Goal: Task Accomplishment & Management: Manage account settings

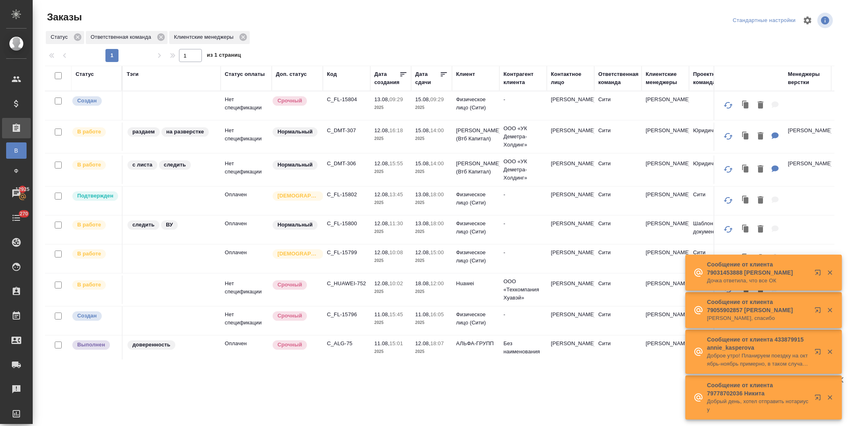
scroll to position [337, 0]
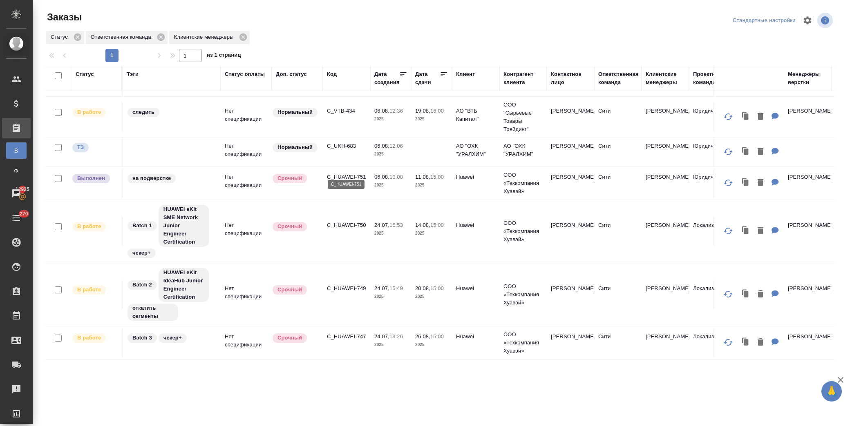
click at [350, 173] on p "C_HUAWEI-751" at bounding box center [346, 177] width 39 height 8
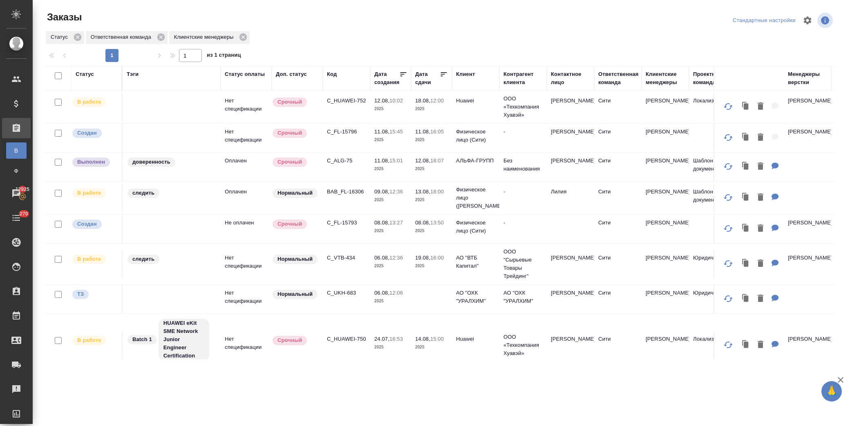
scroll to position [168, 0]
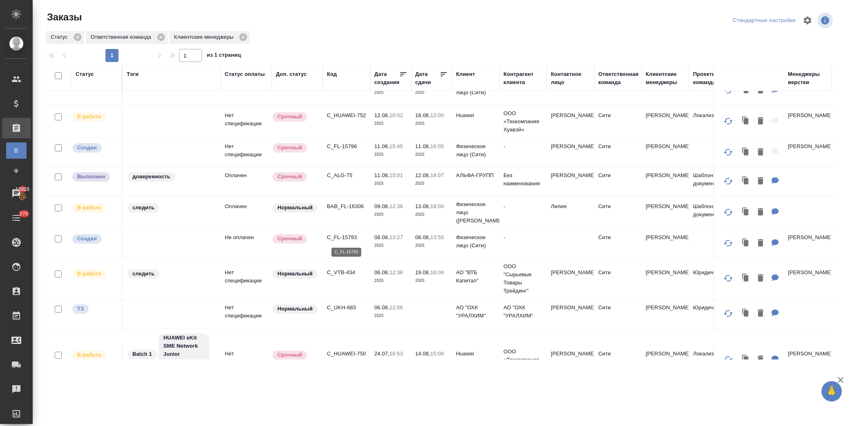
click at [342, 239] on p "C_FL-15793" at bounding box center [346, 238] width 39 height 8
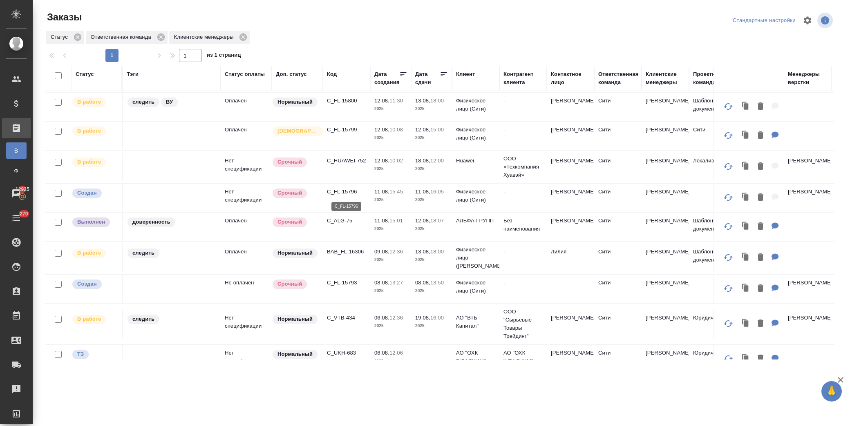
click at [350, 193] on p "C_FL-15796" at bounding box center [346, 192] width 39 height 8
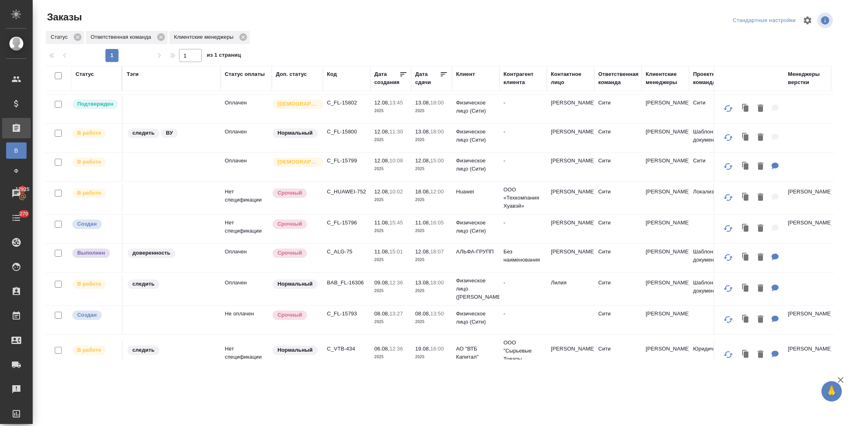
scroll to position [78, 0]
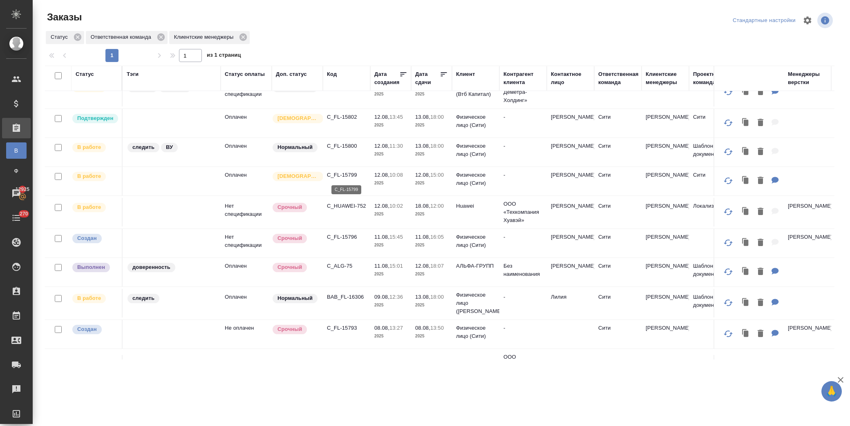
click at [346, 177] on p "C_FL-15799" at bounding box center [346, 175] width 39 height 8
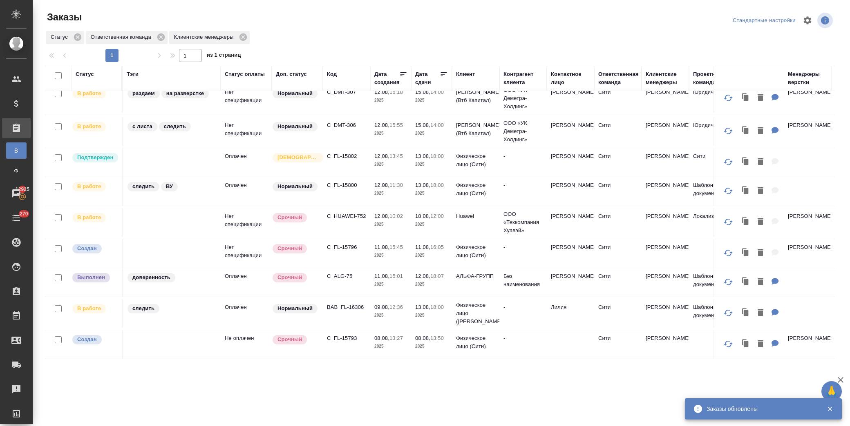
scroll to position [0, 0]
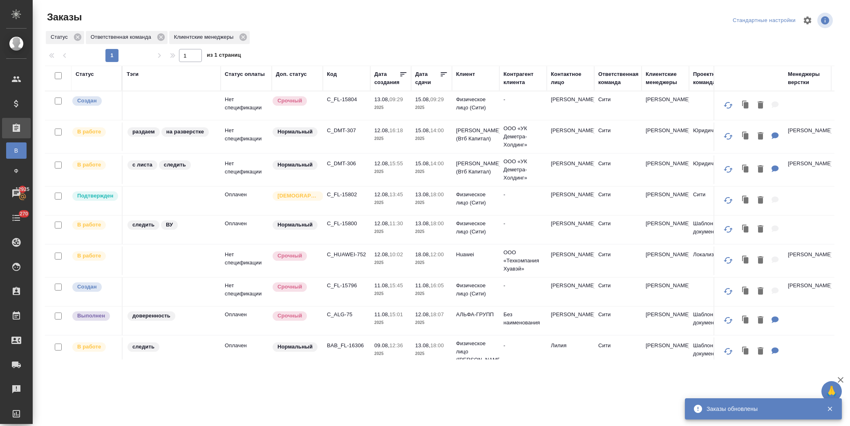
click at [354, 120] on td "C_FL-15800" at bounding box center [346, 105] width 47 height 29
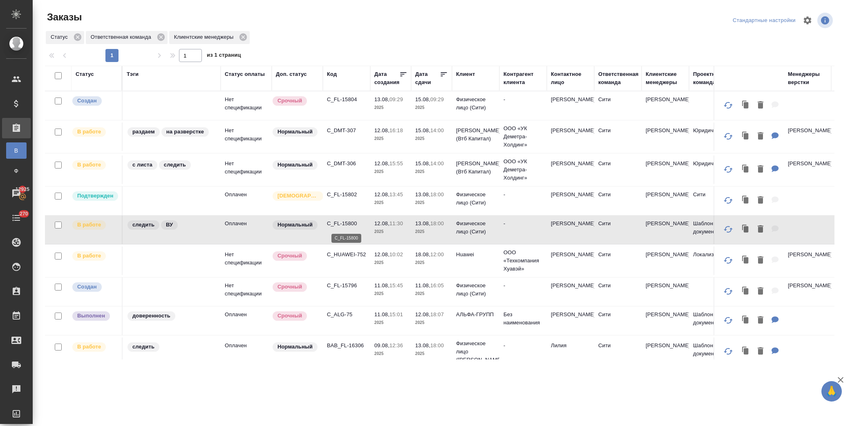
click at [352, 225] on p "C_FL-15800" at bounding box center [346, 224] width 39 height 8
click at [346, 198] on p "C_FL-15802" at bounding box center [346, 195] width 39 height 8
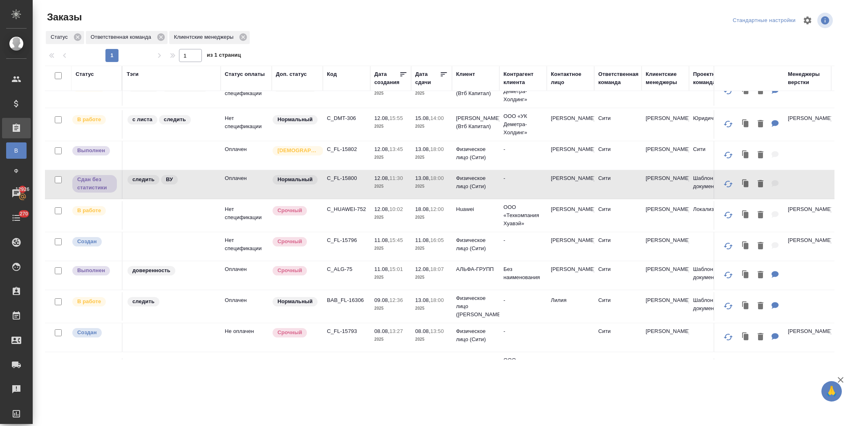
scroll to position [91, 0]
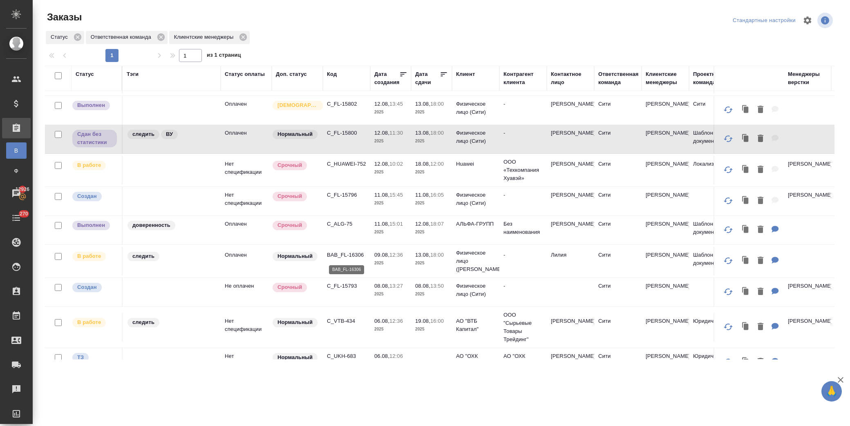
click at [349, 255] on p "BAB_FL-16306" at bounding box center [346, 255] width 39 height 8
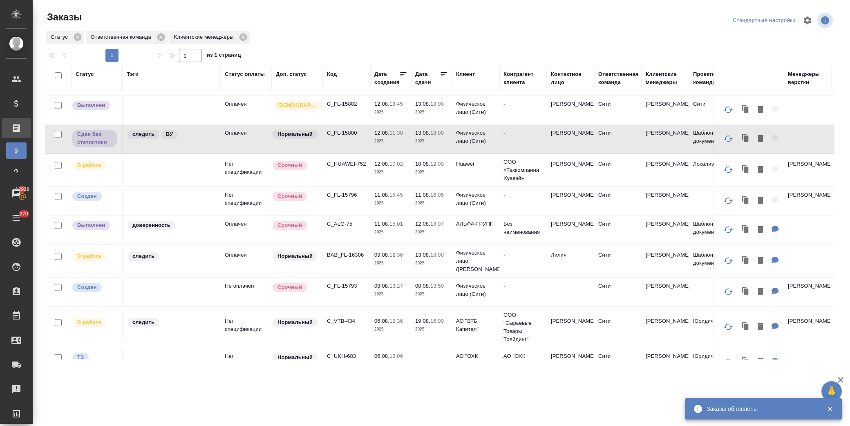
scroll to position [0, 0]
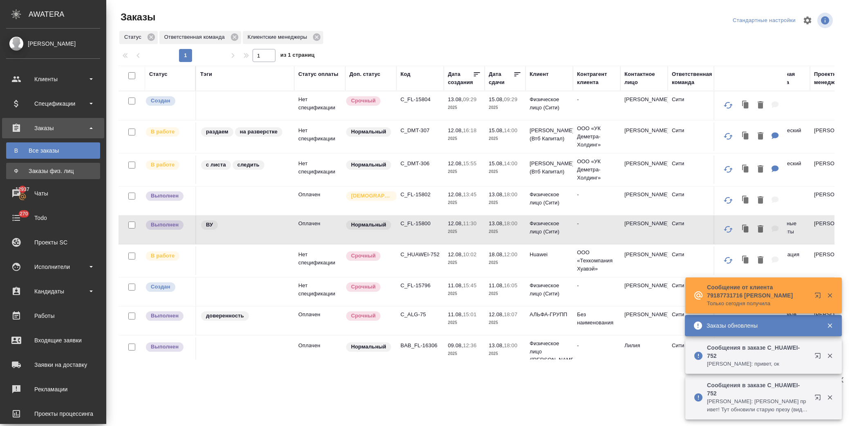
click at [50, 174] on div "Заказы физ. лиц" at bounding box center [53, 171] width 86 height 8
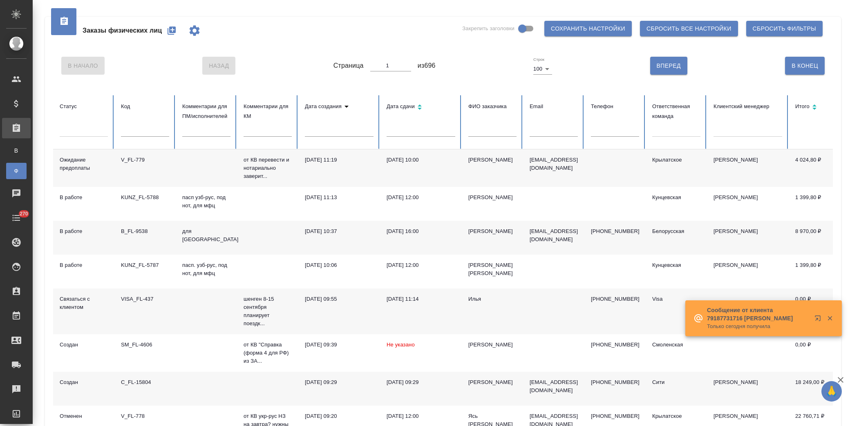
click at [481, 129] on input "text" at bounding box center [492, 130] width 48 height 11
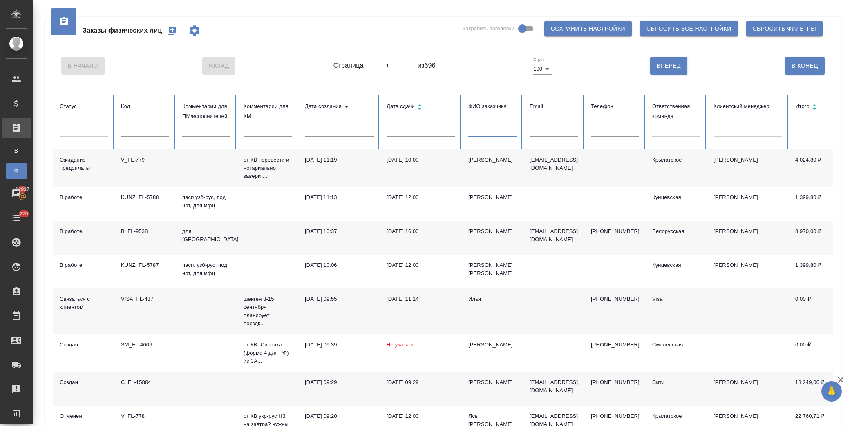
click at [645, 132] on th "Ответственная команда" at bounding box center [675, 122] width 61 height 54
click at [659, 132] on div at bounding box center [676, 129] width 48 height 12
type input "сити"
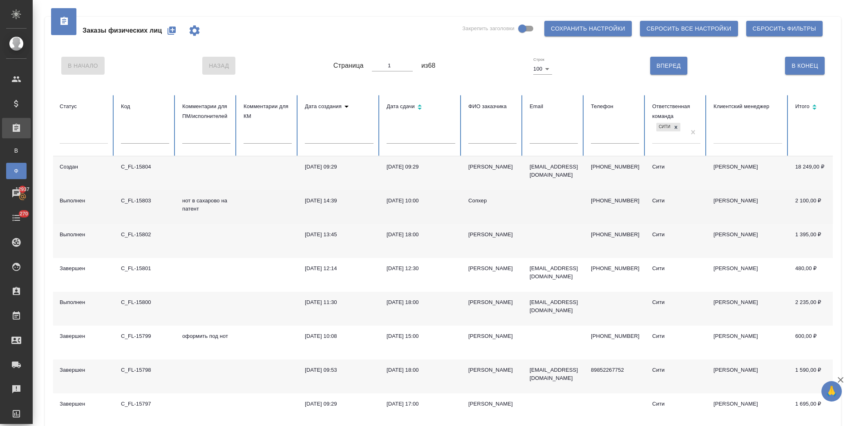
click at [442, 201] on div "13.08.2025, 10:00" at bounding box center [420, 201] width 69 height 8
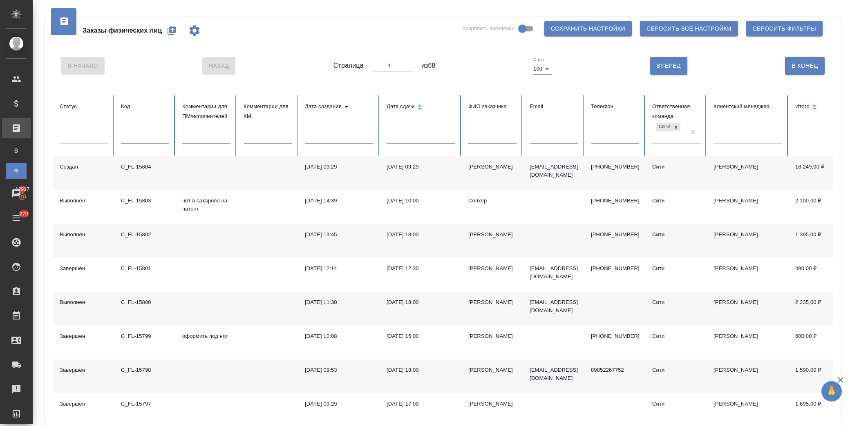
click at [428, 244] on td "[DATE] 18:00" at bounding box center [421, 241] width 82 height 34
click at [428, 244] on td "13.08.2025, 18:00" at bounding box center [421, 241] width 82 height 34
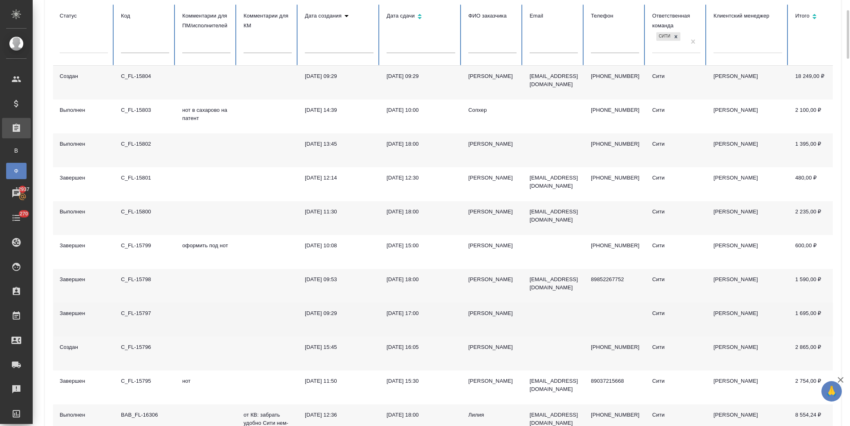
scroll to position [136, 0]
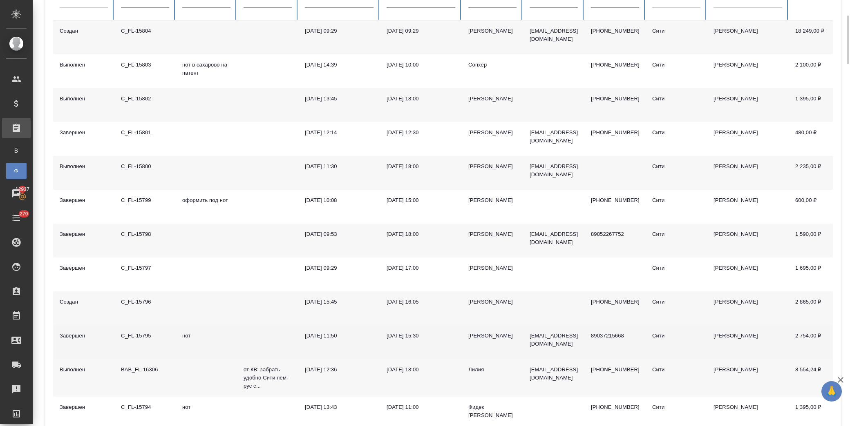
click at [413, 341] on td "11.08.2025, 15:30" at bounding box center [421, 343] width 82 height 34
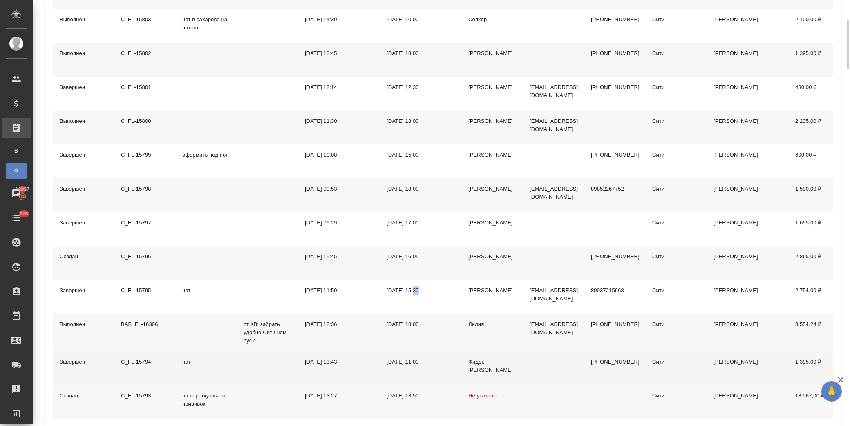
scroll to position [227, 0]
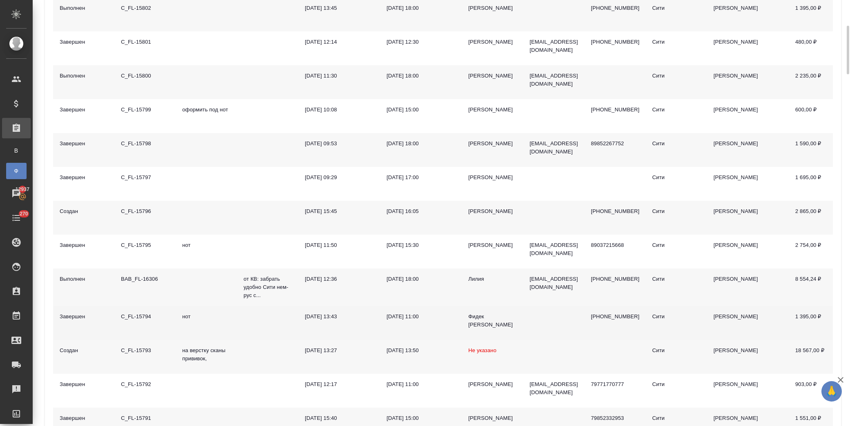
click at [405, 323] on td "11.08.2025, 11:00" at bounding box center [421, 323] width 82 height 34
click at [404, 319] on div "11.08.2025, 11:00" at bounding box center [420, 317] width 69 height 8
click at [404, 319] on div "[DATE] 11:00" at bounding box center [420, 317] width 69 height 8
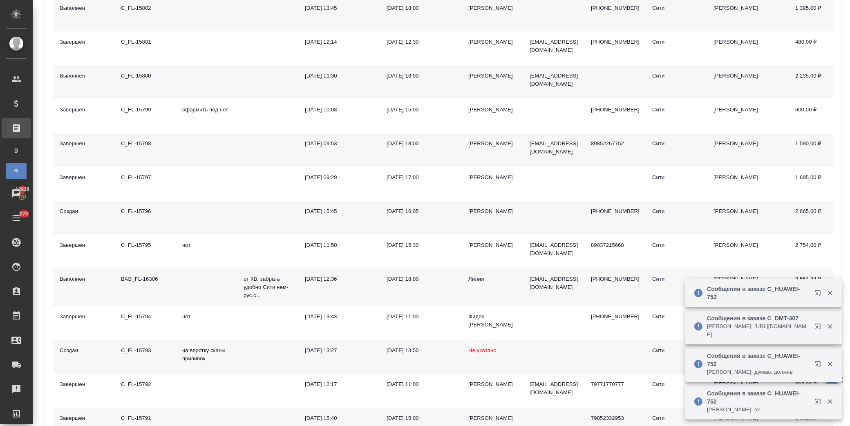
click at [758, 400] on p "Сообщения в заказе C_HUAWEI-752" at bounding box center [758, 398] width 102 height 16
click at [818, 404] on icon "button" at bounding box center [819, 404] width 10 height 10
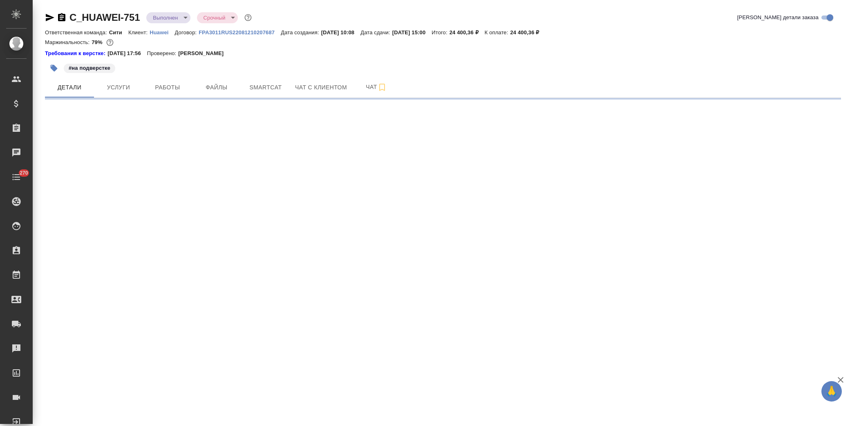
select select "RU"
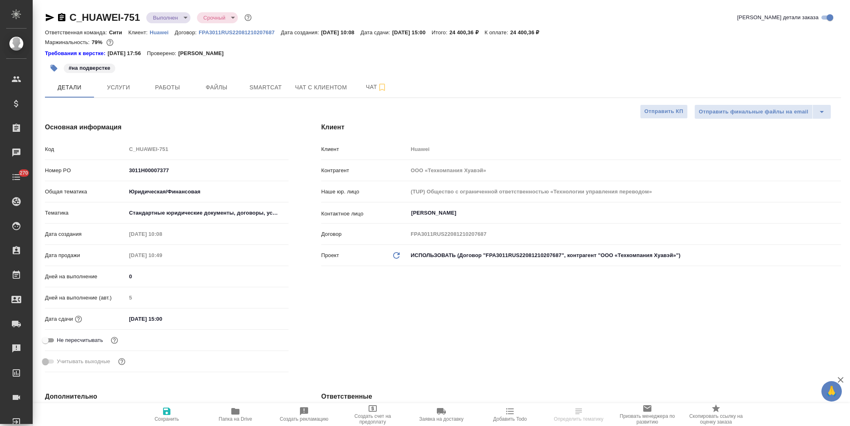
type textarea "x"
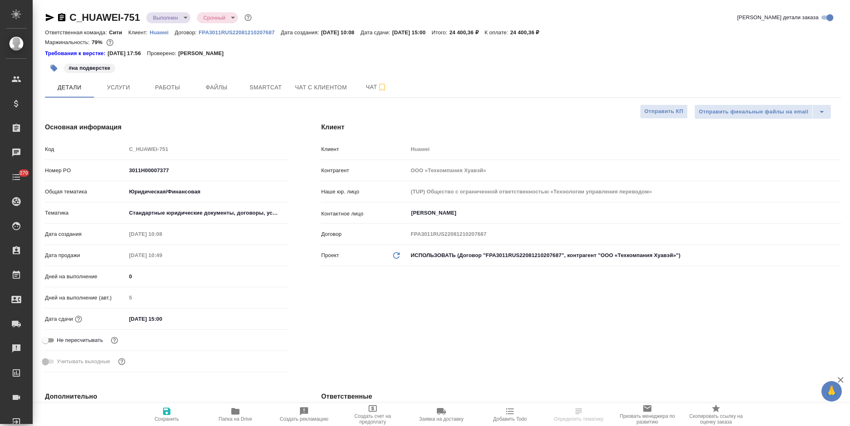
type textarea "x"
click at [237, 410] on icon "button" at bounding box center [235, 411] width 8 height 7
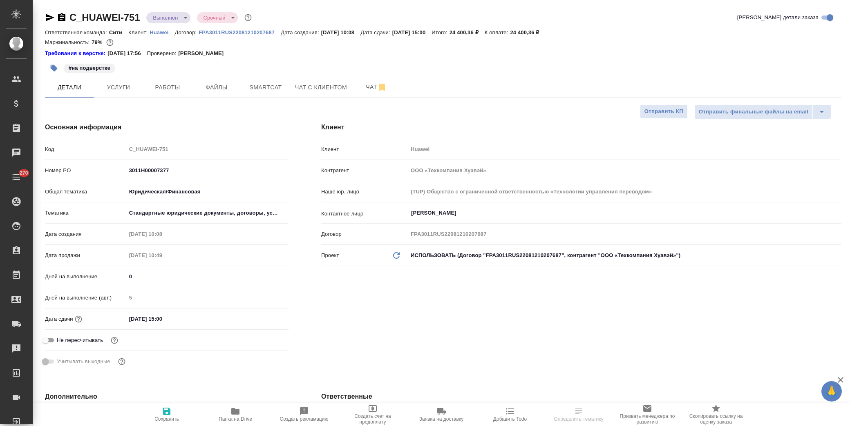
type textarea "x"
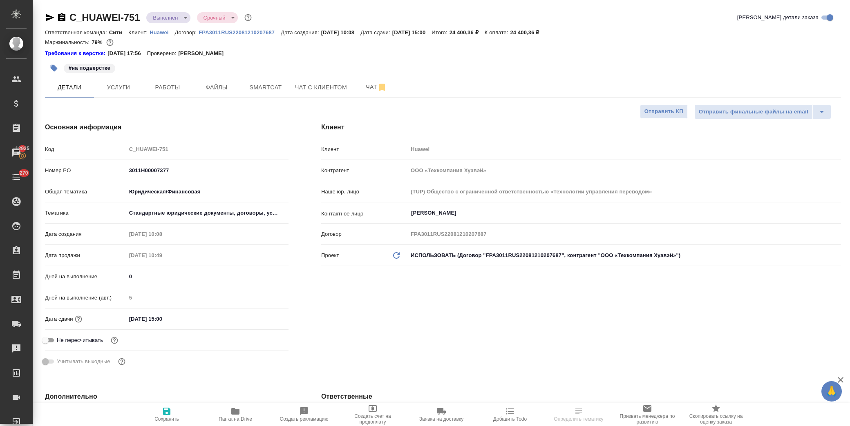
type textarea "x"
click at [181, 15] on body "🙏 .cls-1 fill:#fff; AWATERA Лофицкая Юлия Владимировна Клиенты Спецификации Зак…" at bounding box center [425, 213] width 850 height 426
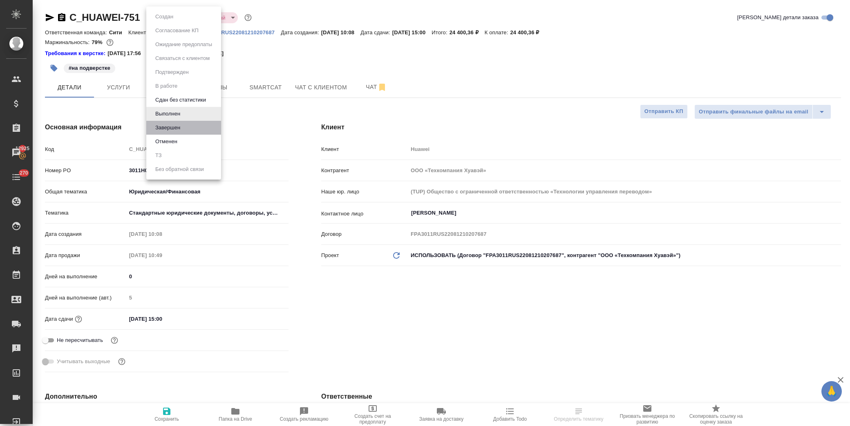
click at [194, 129] on li "Завершен" at bounding box center [183, 128] width 75 height 14
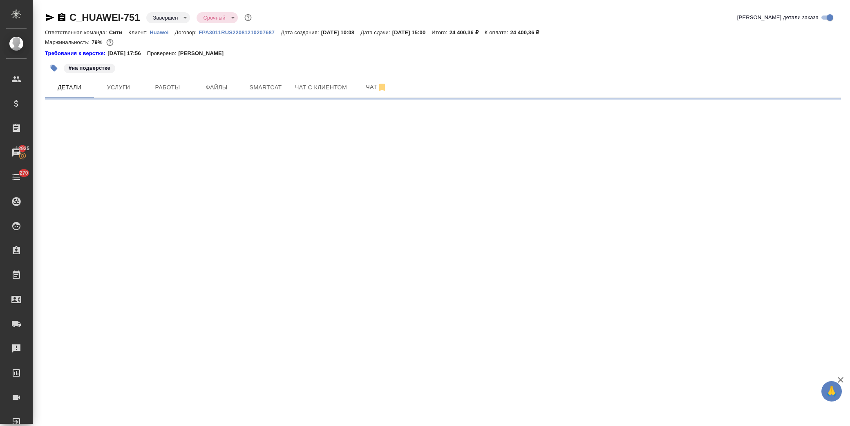
select select "RU"
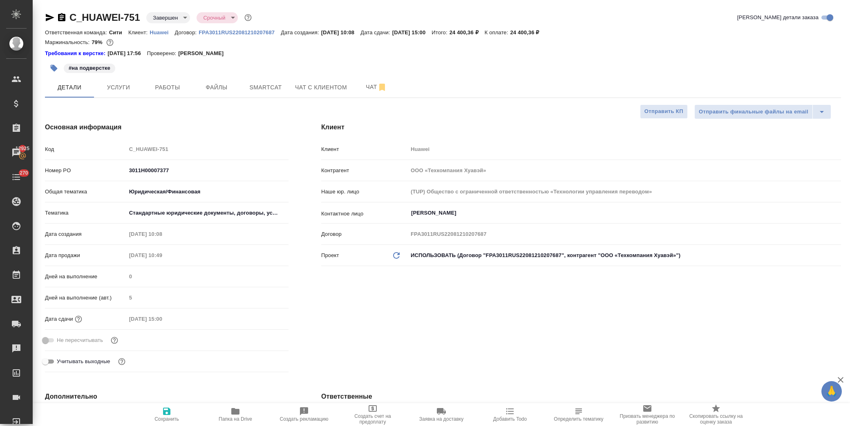
type textarea "x"
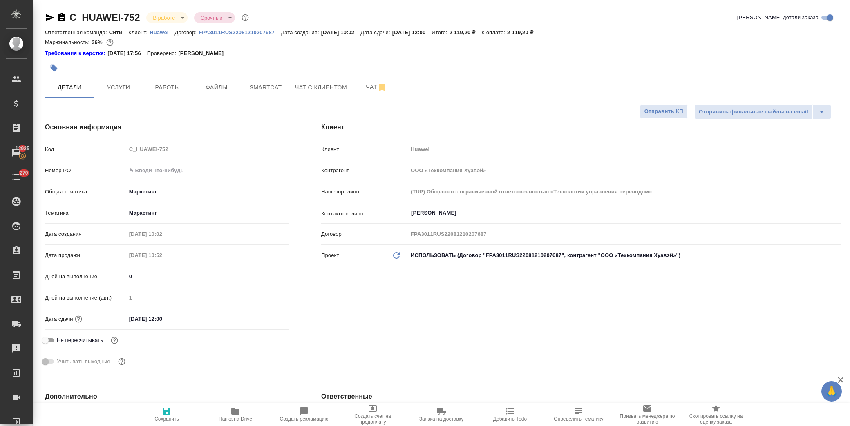
select select "RU"
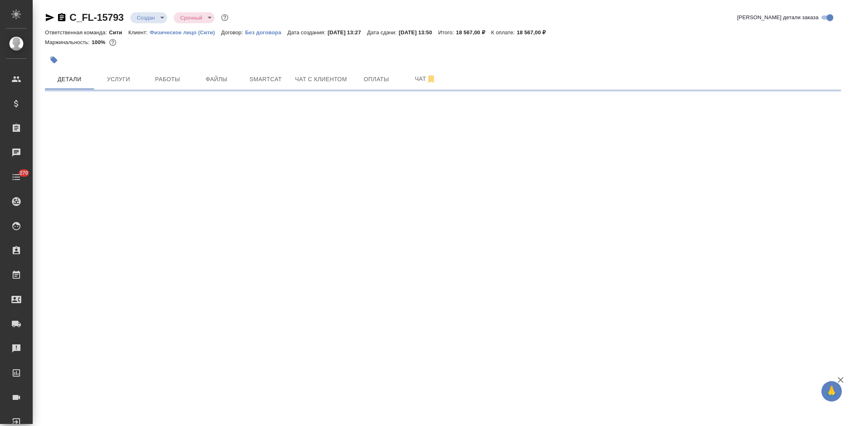
select select "RU"
click at [313, 80] on span "Чат с клиентом" at bounding box center [321, 79] width 52 height 10
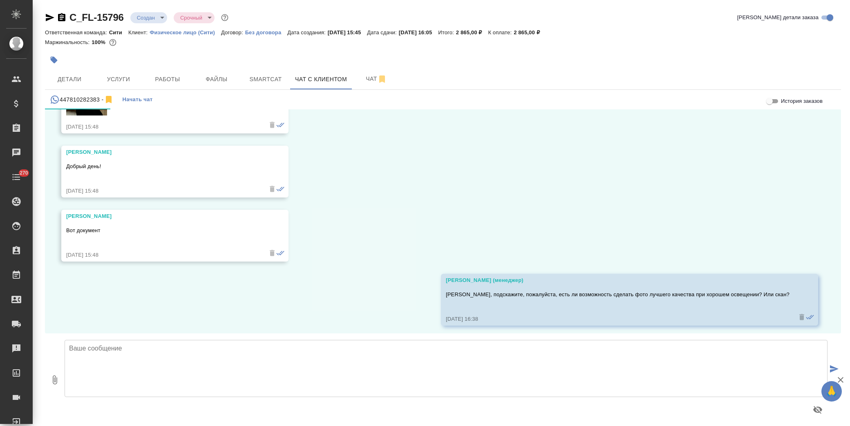
scroll to position [271, 0]
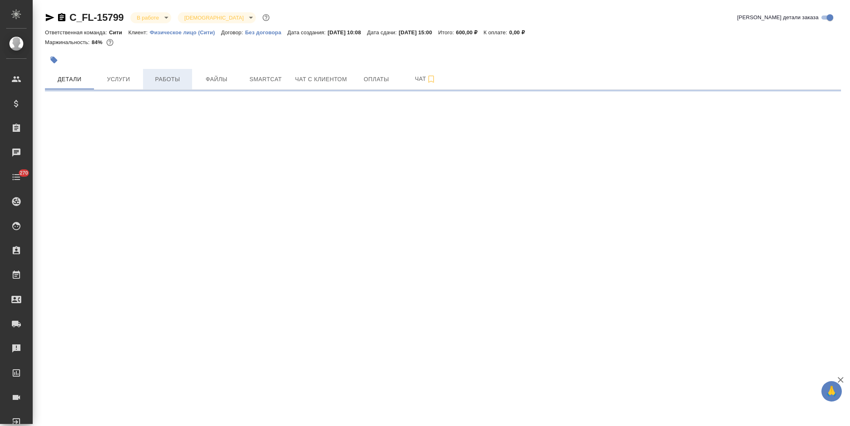
click at [172, 78] on span "Работы" at bounding box center [167, 79] width 39 height 10
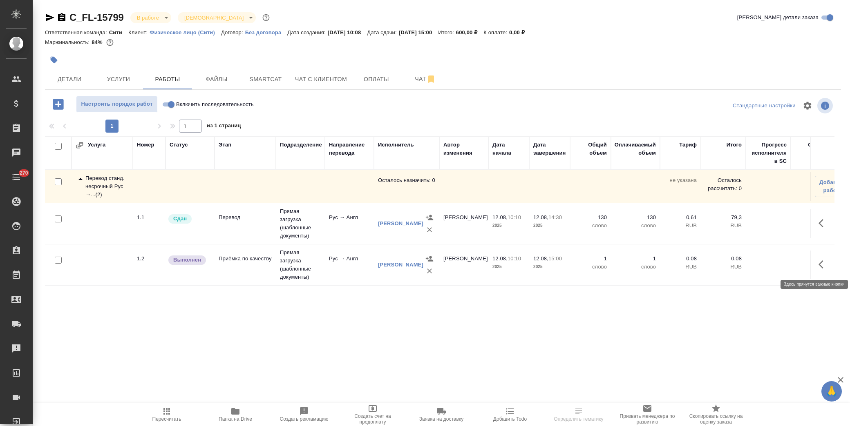
drag, startPoint x: 826, startPoint y: 262, endPoint x: 817, endPoint y: 263, distance: 9.5
click at [826, 263] on icon "button" at bounding box center [823, 265] width 10 height 10
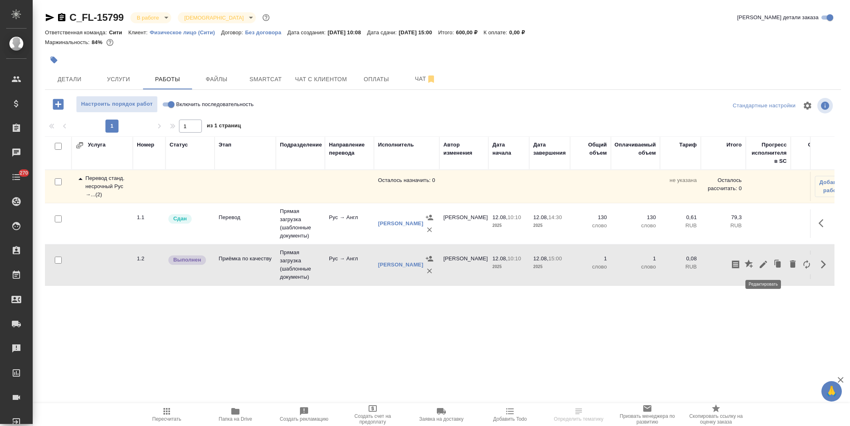
click at [758, 268] on icon "button" at bounding box center [763, 265] width 10 height 10
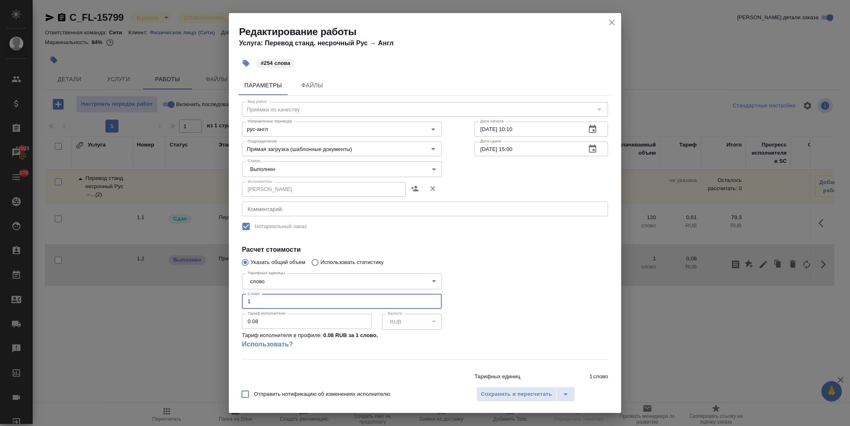
drag, startPoint x: 254, startPoint y: 301, endPoint x: 227, endPoint y: 301, distance: 27.0
click at [227, 301] on div "Редактирование работы Услуга: Перевод станд. несрочный Рус → Англ #254 слова Па…" at bounding box center [425, 213] width 850 height 426
type input "254"
click at [321, 169] on body "🙏 .cls-1 fill:#fff; AWATERA Лофицкая Юлия Владимировна Клиенты Спецификации Зак…" at bounding box center [425, 213] width 850 height 426
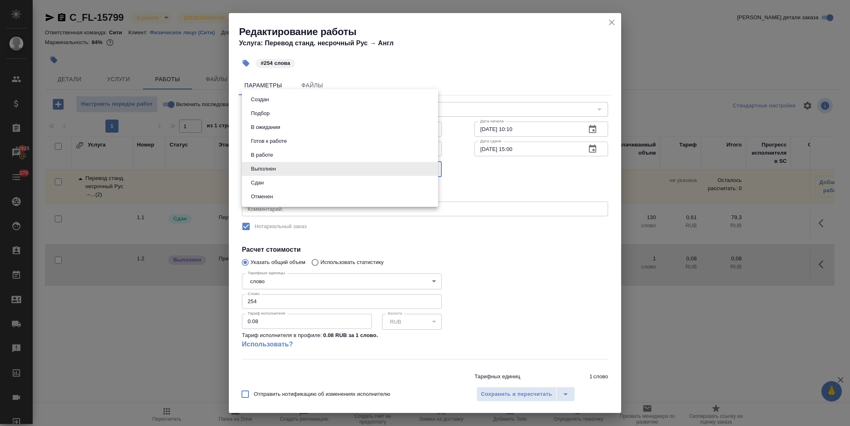
click at [316, 182] on li "Сдан" at bounding box center [340, 183] width 196 height 14
type input "closed"
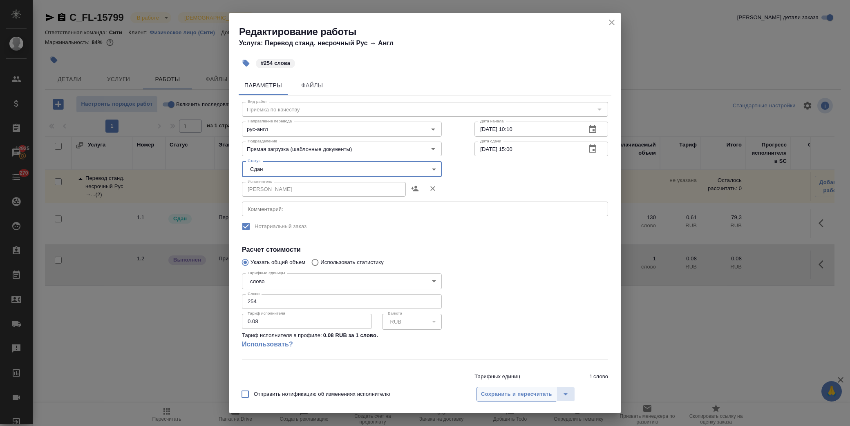
click at [488, 397] on span "Сохранить и пересчитать" at bounding box center [516, 394] width 71 height 9
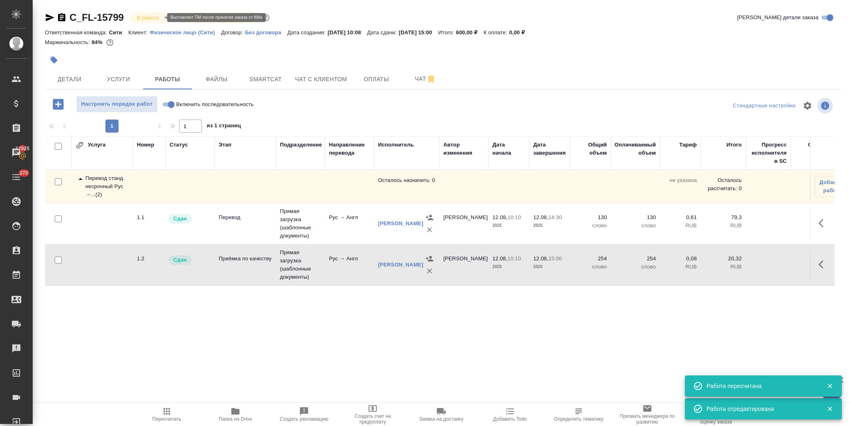
click at [160, 17] on body "🙏 .cls-1 fill:#fff; AWATERA Лофицкая Юлия Владимировна Клиенты Спецификации Зак…" at bounding box center [425, 213] width 850 height 426
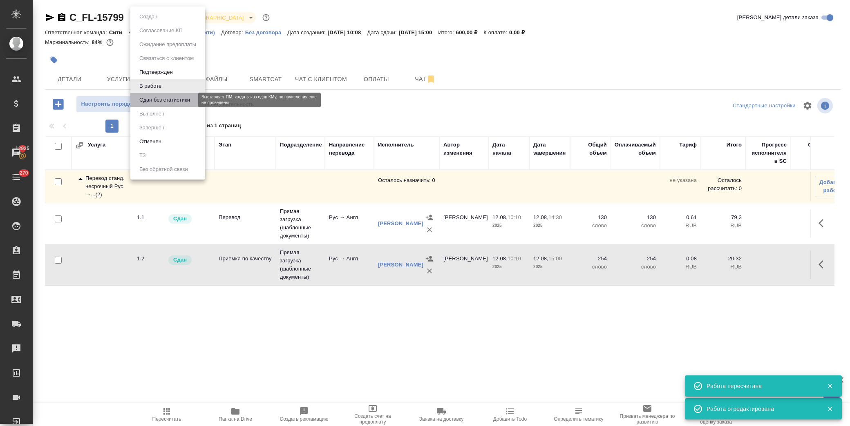
click at [170, 100] on button "Сдан без статистики" at bounding box center [165, 100] width 56 height 9
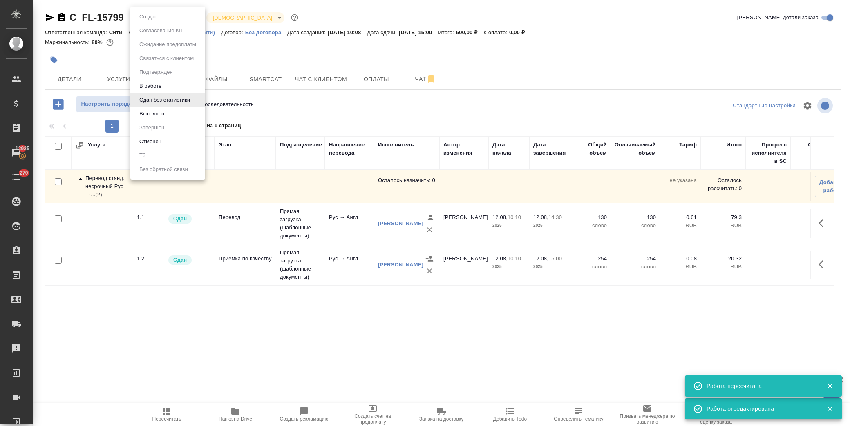
click at [157, 20] on body "🙏 .cls-1 fill:#fff; AWATERA Лофицкая Юлия Владимировна Клиенты Спецификации Зак…" at bounding box center [425, 213] width 850 height 426
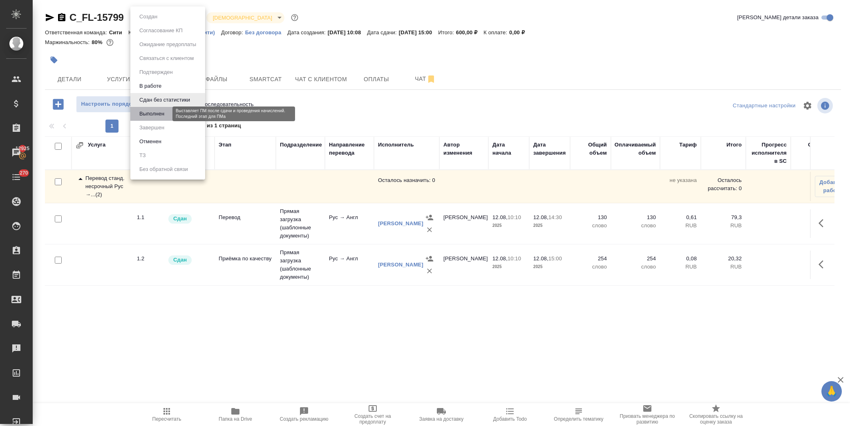
click at [156, 112] on button "Выполнен" at bounding box center [152, 113] width 30 height 9
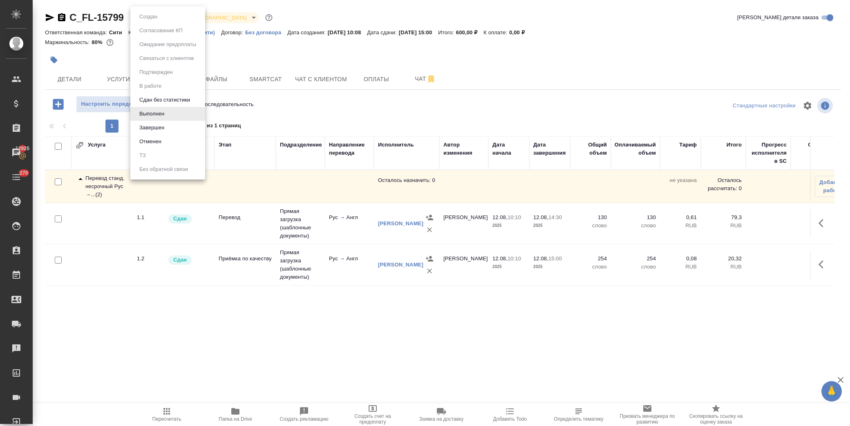
drag, startPoint x: 160, startPoint y: 17, endPoint x: 162, endPoint y: 10, distance: 7.7
click at [159, 13] on body "🙏 .cls-1 fill:#fff; AWATERA Лофицкая Юлия Владимировна Клиенты Спецификации Зак…" at bounding box center [425, 213] width 850 height 426
click at [164, 132] on li "Завершен" at bounding box center [167, 128] width 75 height 14
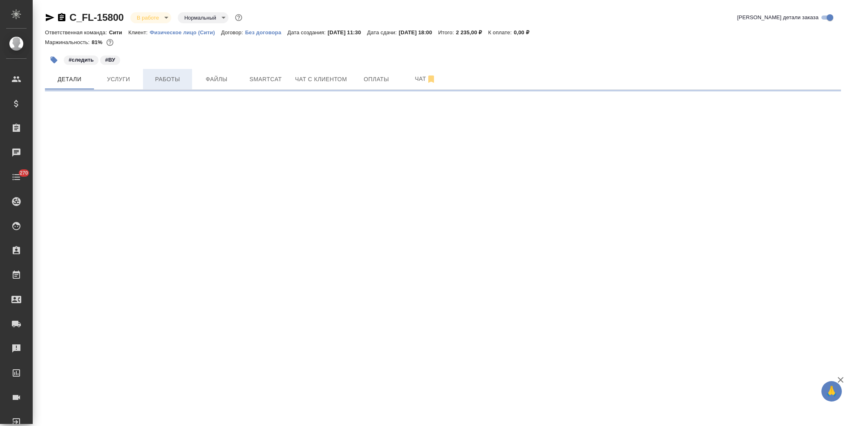
select select "RU"
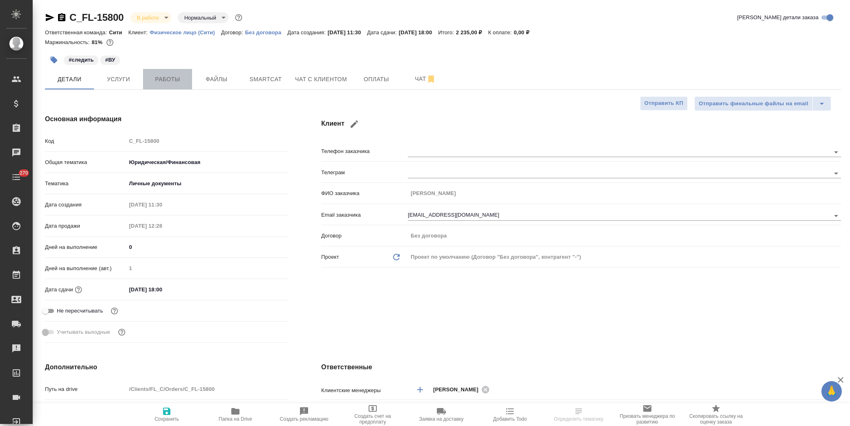
type textarea "x"
click at [168, 79] on span "Работы" at bounding box center [167, 79] width 39 height 10
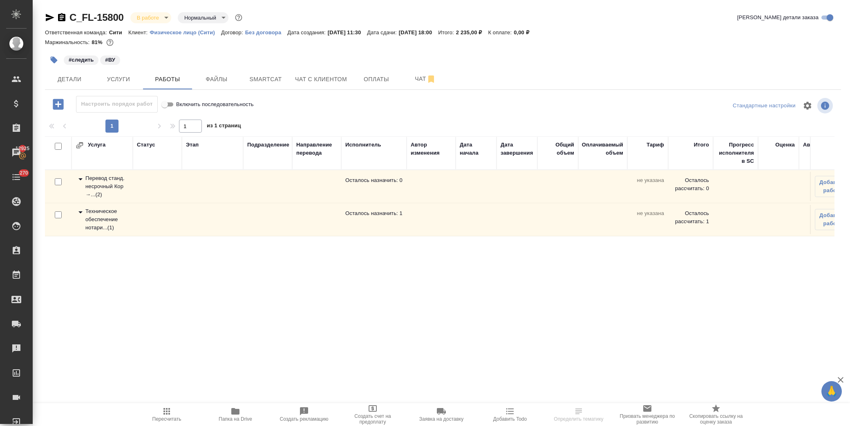
click at [85, 211] on div "Техническое обеспечение нотари... ( 1 )" at bounding box center [102, 219] width 53 height 25
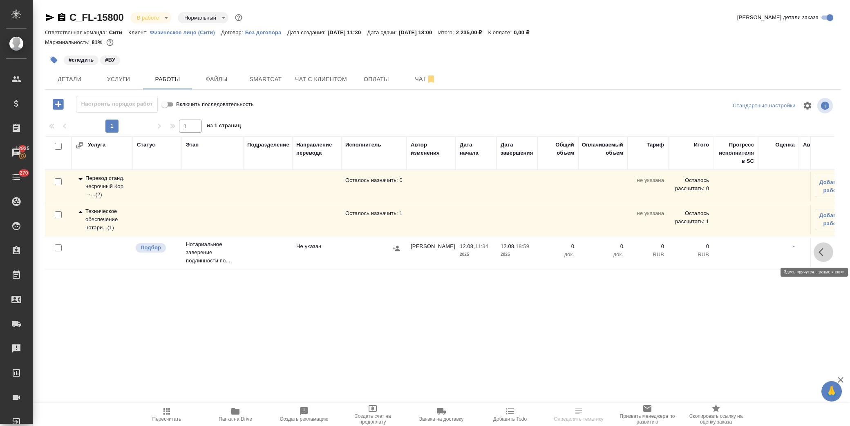
click at [825, 256] on icon "button" at bounding box center [823, 253] width 10 height 10
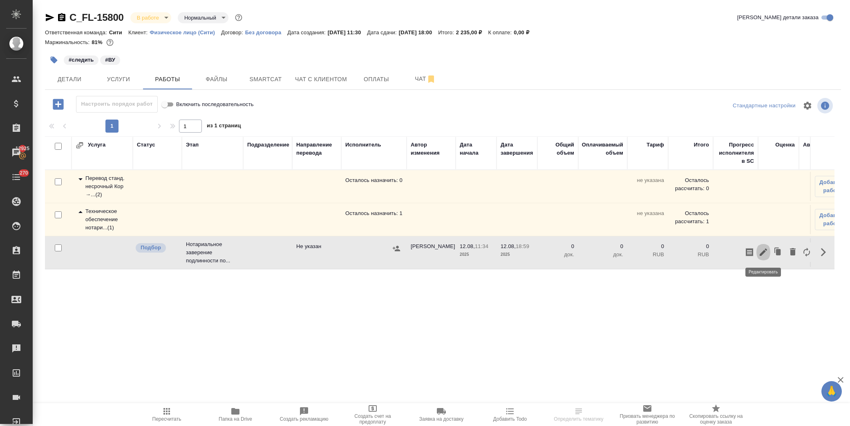
click at [763, 252] on icon "button" at bounding box center [762, 252] width 7 height 7
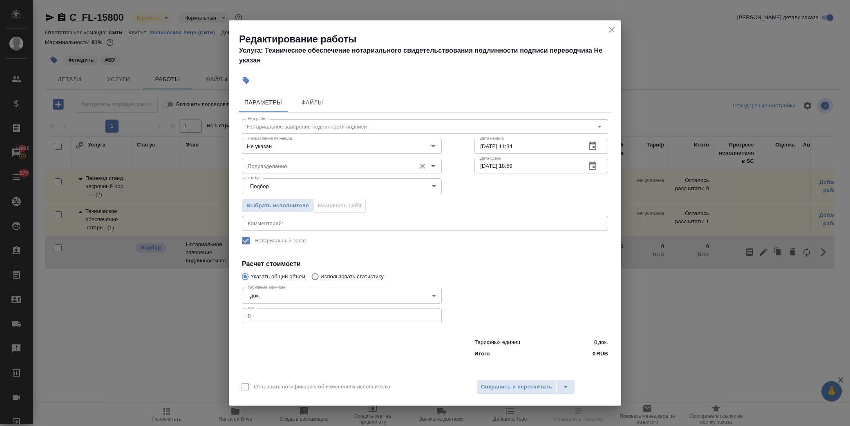
click at [334, 173] on div "Подразделение" at bounding box center [342, 166] width 200 height 15
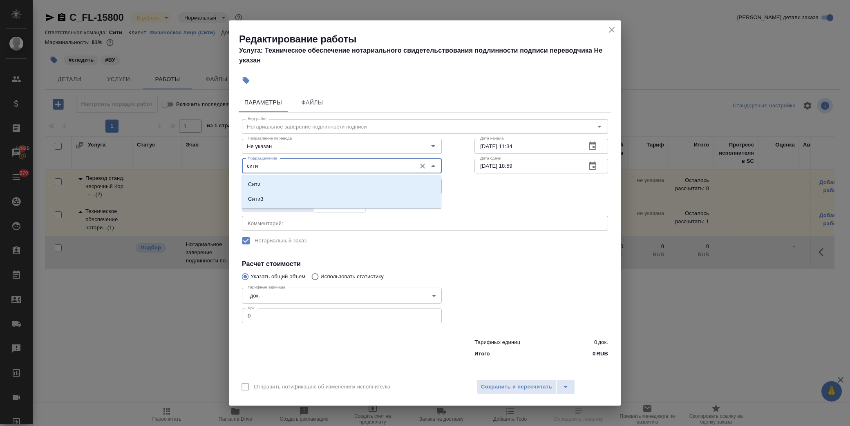
click at [294, 180] on li "Сити" at bounding box center [341, 184] width 200 height 15
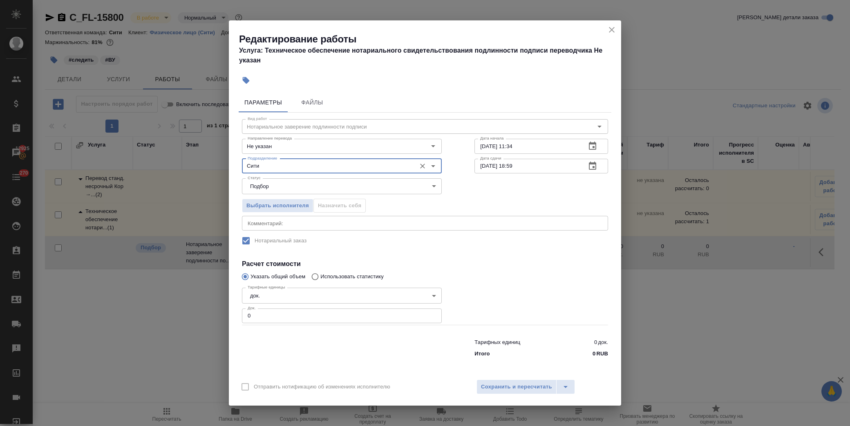
type input "Сити"
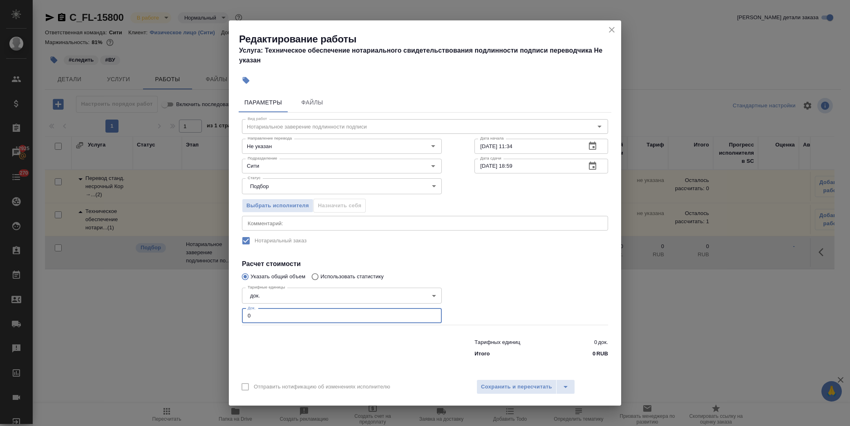
drag, startPoint x: 278, startPoint y: 314, endPoint x: 202, endPoint y: 313, distance: 75.6
click at [202, 313] on div "Редактирование работы Услуга: Техническое обеспечение нотариального свидетельст…" at bounding box center [425, 213] width 850 height 426
type input "1"
click at [536, 384] on span "Сохранить и пересчитать" at bounding box center [516, 387] width 71 height 9
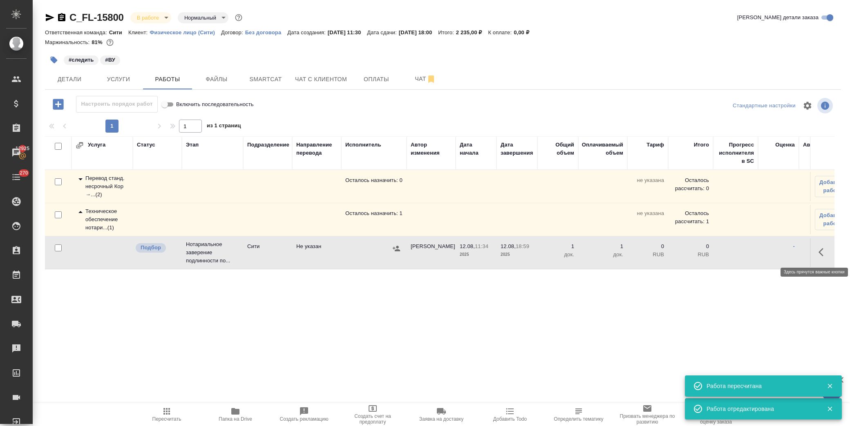
click at [816, 249] on button "button" at bounding box center [823, 253] width 20 height 20
click at [764, 256] on icon "button" at bounding box center [763, 253] width 10 height 10
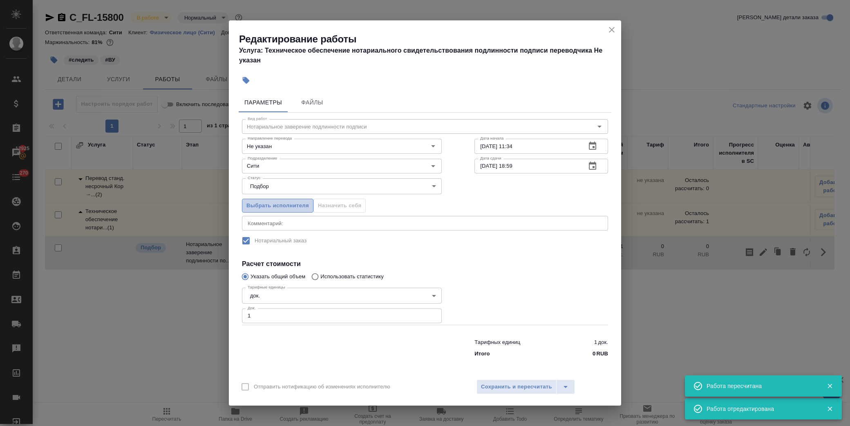
click at [255, 205] on span "Выбрать исполнителя" at bounding box center [277, 205] width 62 height 9
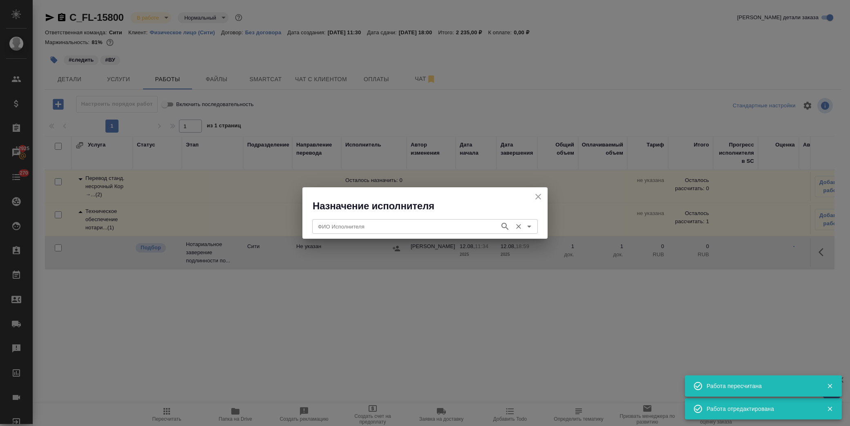
click at [354, 229] on input "ФИО Исполнителя" at bounding box center [404, 227] width 181 height 10
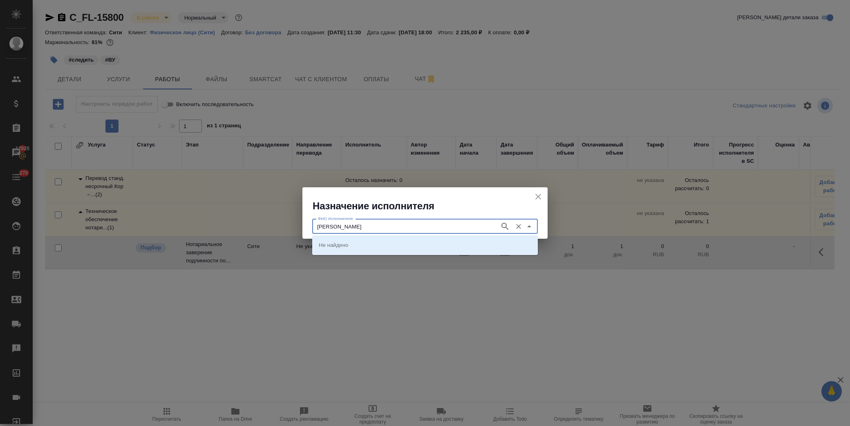
type input "крылова"
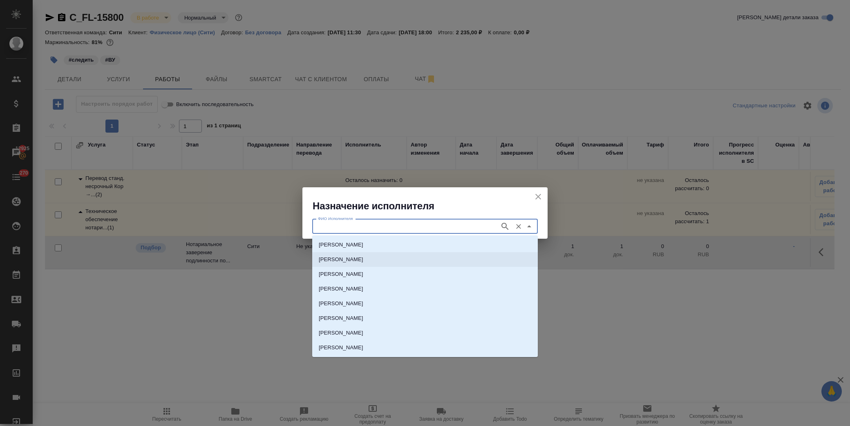
click at [323, 262] on p "НОТАРИУС Крылова Юлия Владимировна" at bounding box center [341, 260] width 45 height 8
type input "НОТАРИУС Крылова Юлия Владимировна"
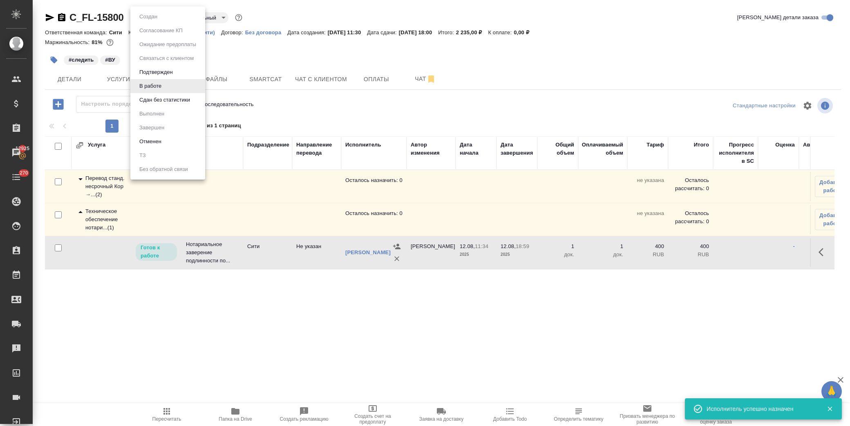
click at [162, 18] on body "🙏 .cls-1 fill:#fff; AWATERA Лофицкая Юлия Владимировна Клиенты Спецификации Зак…" at bounding box center [425, 213] width 850 height 426
click at [174, 98] on button "Сдан без статистики" at bounding box center [165, 100] width 56 height 9
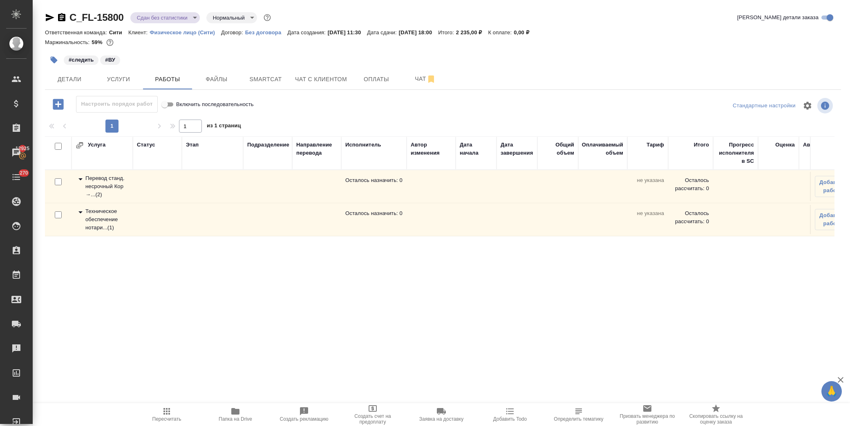
click at [79, 181] on icon at bounding box center [81, 179] width 10 height 10
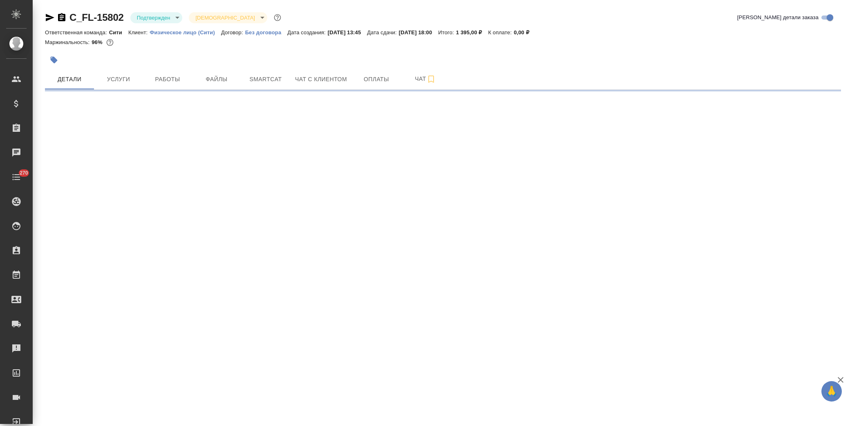
click at [149, 14] on body "🙏 .cls-1 fill:#fff; AWATERA [PERSON_NAME] Спецификации Заказы Чаты 270 Todo Про…" at bounding box center [425, 213] width 850 height 426
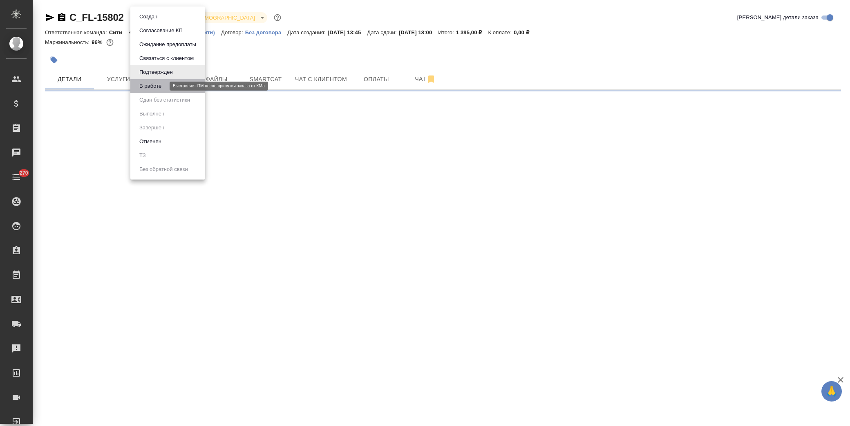
click at [155, 87] on button "В работе" at bounding box center [150, 86] width 27 height 9
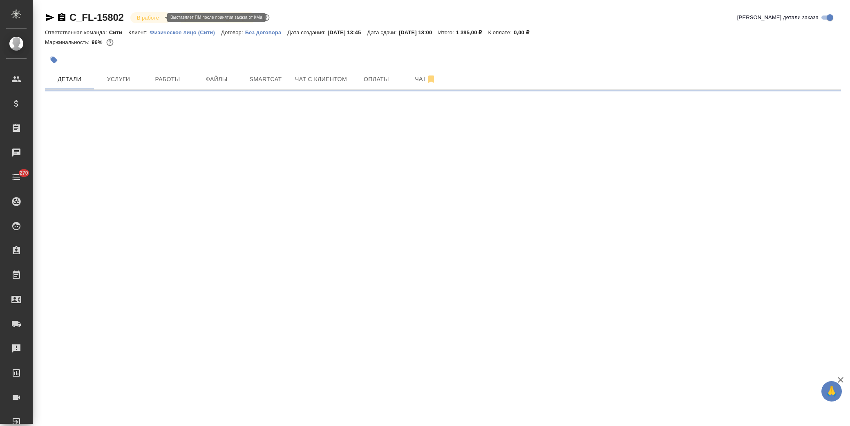
click at [155, 17] on body "🙏 .cls-1 fill:#fff; AWATERA [PERSON_NAME] Спецификации Заказы Чаты 270 Todo Про…" at bounding box center [425, 213] width 850 height 426
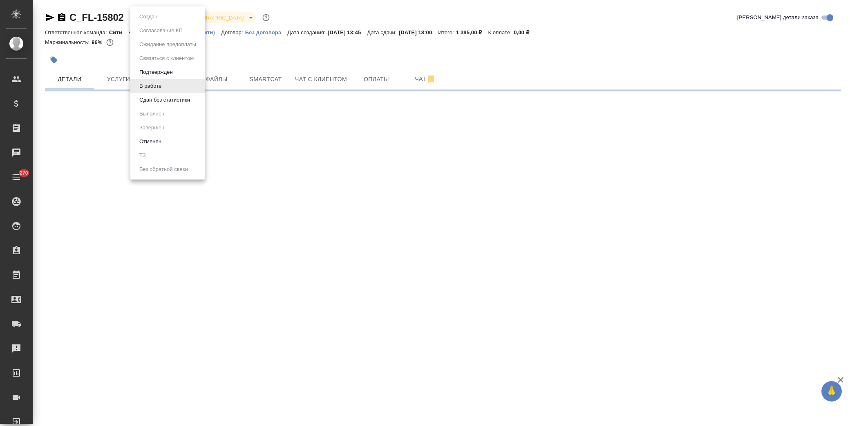
drag, startPoint x: 153, startPoint y: 100, endPoint x: 153, endPoint y: 93, distance: 7.4
click at [153, 21] on button "Сдан без статистики" at bounding box center [148, 16] width 23 height 9
select select "RU"
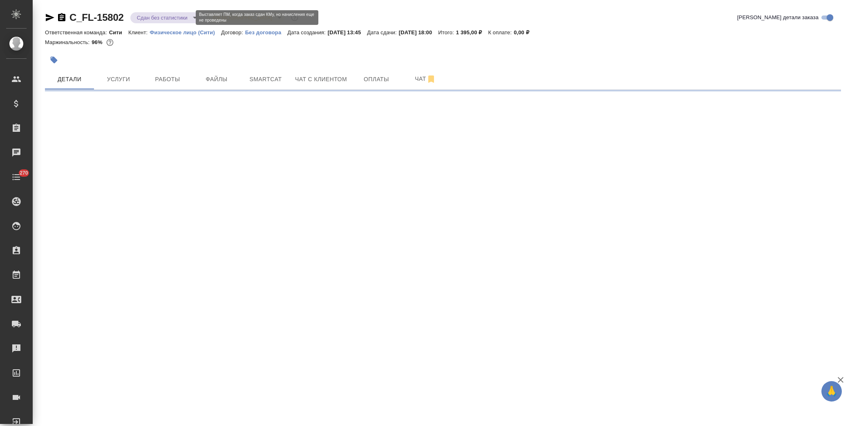
click at [156, 15] on body "🙏 .cls-1 fill:#fff; AWATERA [PERSON_NAME] Спецификации Заказы Чаты 270 Todo Про…" at bounding box center [425, 213] width 850 height 426
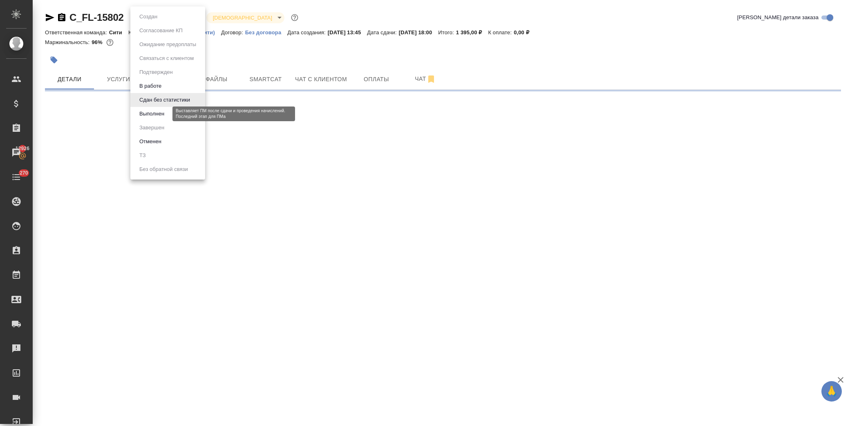
click at [160, 114] on button "Выполнен" at bounding box center [152, 113] width 30 height 9
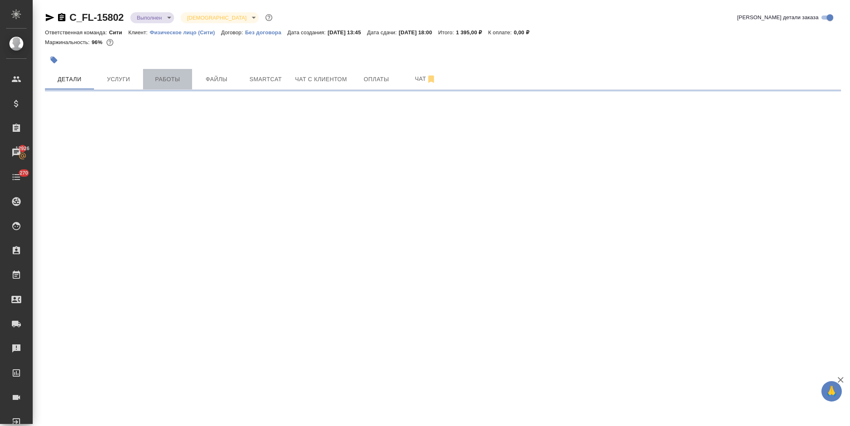
click at [161, 82] on span "Работы" at bounding box center [167, 79] width 39 height 10
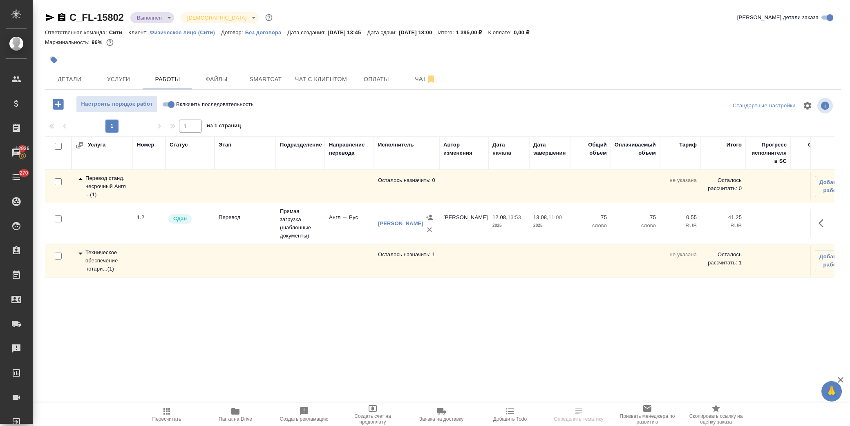
click at [82, 178] on icon at bounding box center [81, 179] width 10 height 10
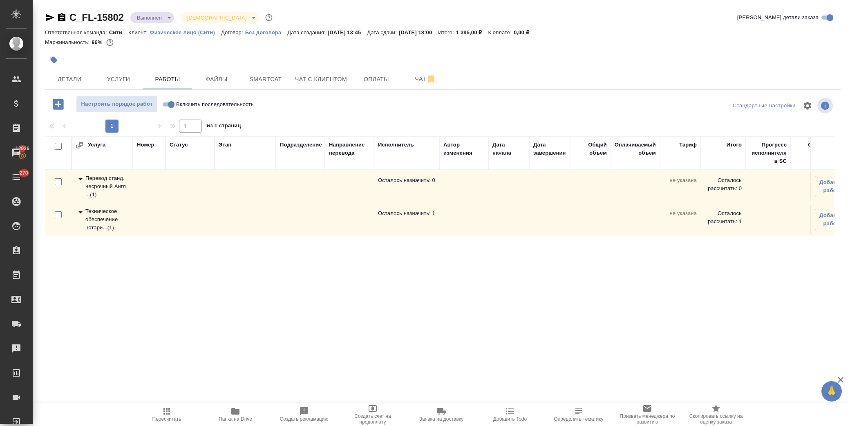
click at [82, 213] on icon at bounding box center [81, 212] width 10 height 10
click at [827, 254] on icon "button" at bounding box center [823, 253] width 10 height 10
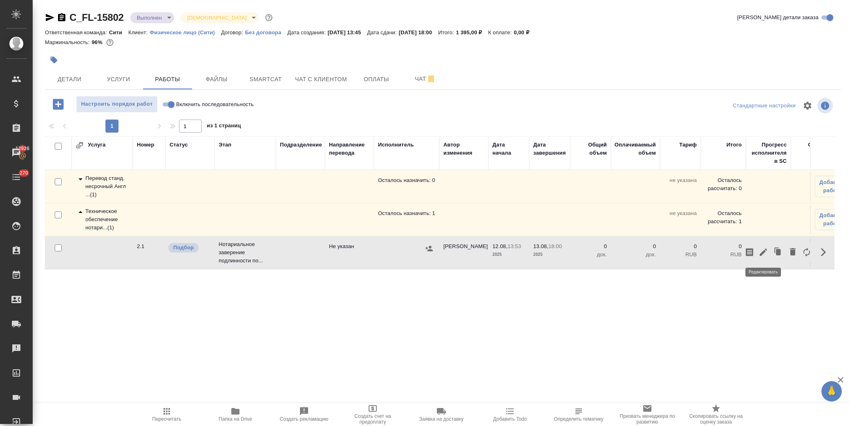
click at [765, 250] on icon "button" at bounding box center [763, 253] width 10 height 10
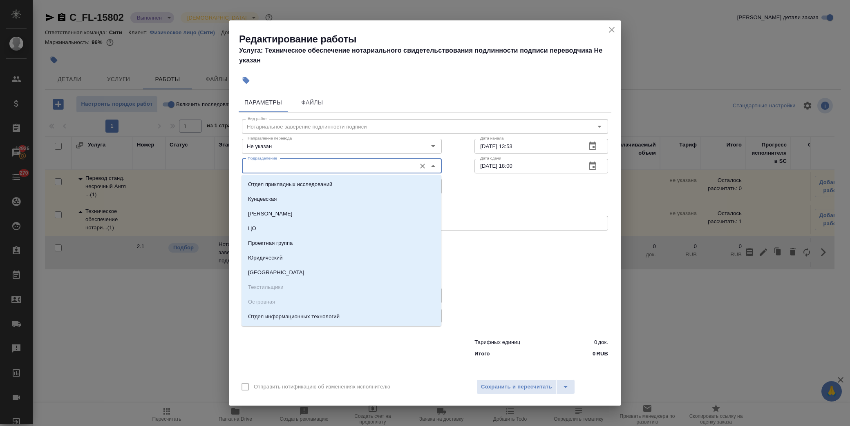
click at [315, 168] on input "Подразделение" at bounding box center [327, 166] width 167 height 10
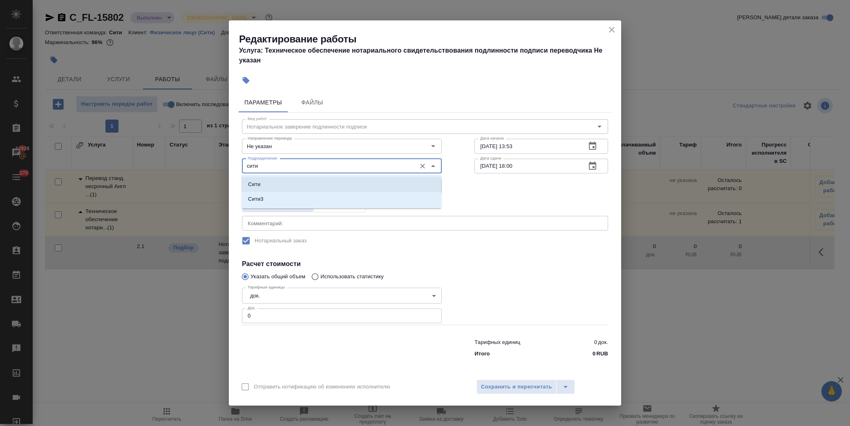
click at [291, 184] on li "Сити" at bounding box center [341, 184] width 200 height 15
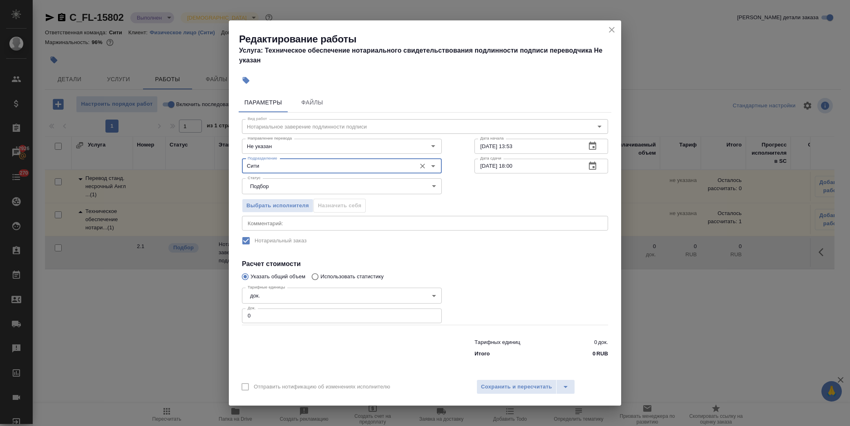
type input "Сити"
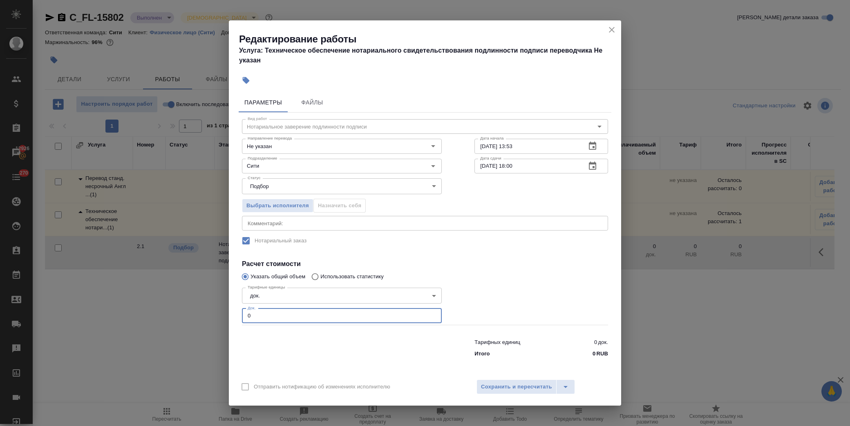
drag, startPoint x: 263, startPoint y: 318, endPoint x: 210, endPoint y: 316, distance: 52.3
click at [210, 316] on div "Редактирование работы Услуга: Техническое обеспечение нотариального свидетельст…" at bounding box center [425, 213] width 850 height 426
type input "1"
click at [512, 389] on span "Сохранить и пересчитать" at bounding box center [516, 387] width 71 height 9
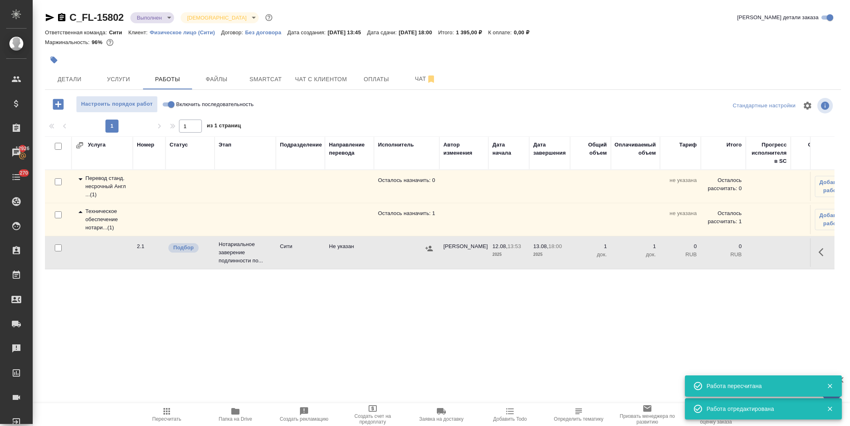
click at [814, 201] on td at bounding box center [822, 186] width 25 height 29
click at [818, 252] on icon "button" at bounding box center [823, 253] width 10 height 10
click at [765, 252] on icon "button" at bounding box center [762, 252] width 7 height 7
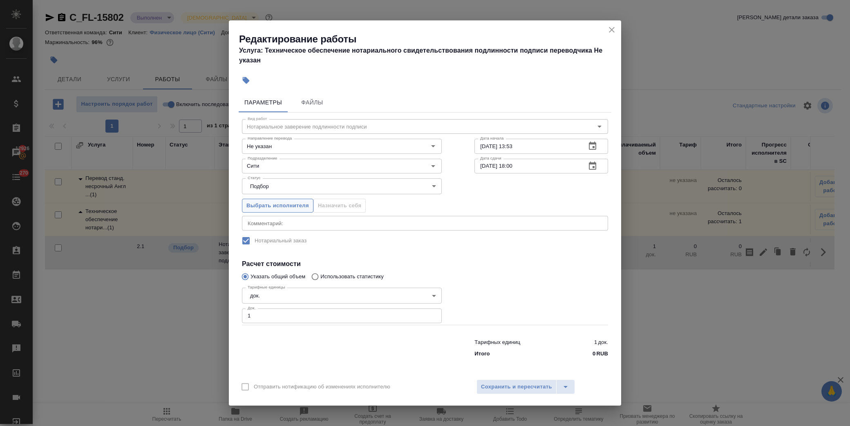
click at [286, 206] on span "Выбрать исполнителя" at bounding box center [277, 205] width 62 height 9
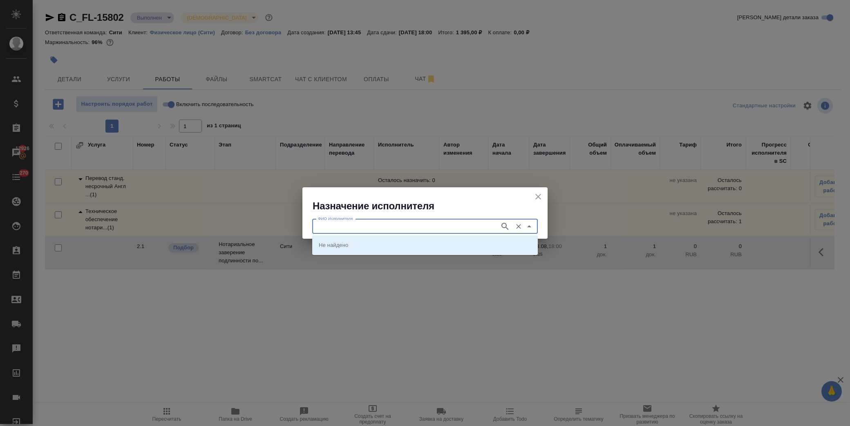
click at [361, 226] on input "ФИО Исполнителя" at bounding box center [404, 227] width 181 height 10
type input "крылова"
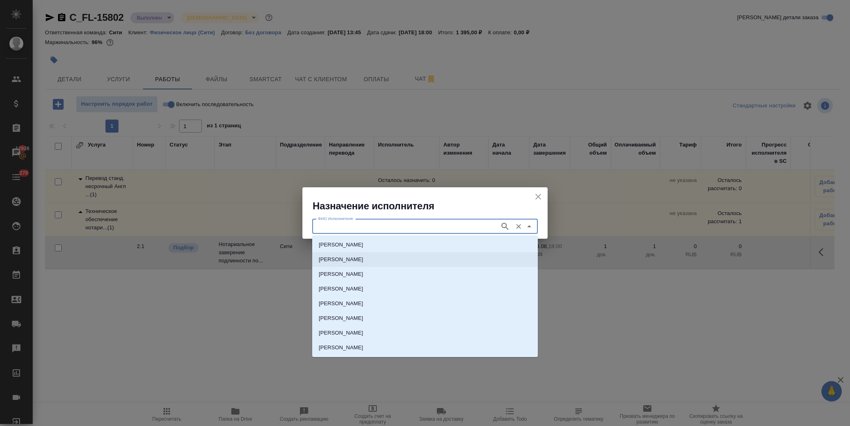
click at [361, 257] on p "НОТАРИУС Крылова Юлия Владимировна" at bounding box center [341, 260] width 45 height 8
type input "НОТАРИУС Крылова Юлия Владимировна"
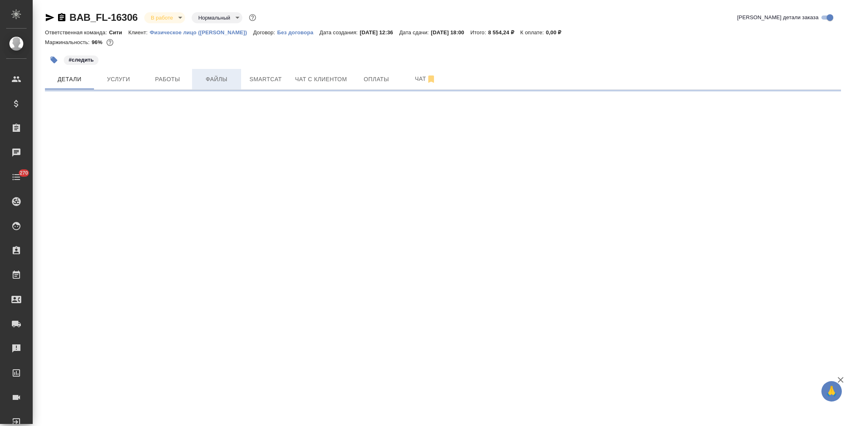
click at [214, 79] on span "Файлы" at bounding box center [216, 79] width 39 height 10
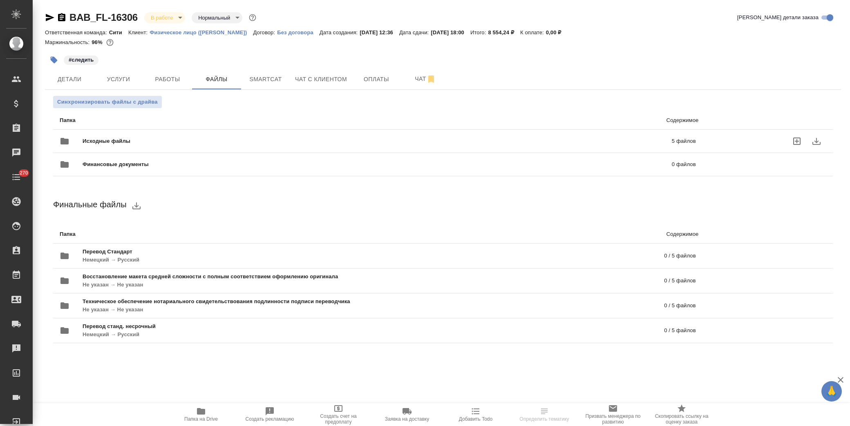
click at [119, 141] on span "Исходные файлы" at bounding box center [242, 141] width 318 height 8
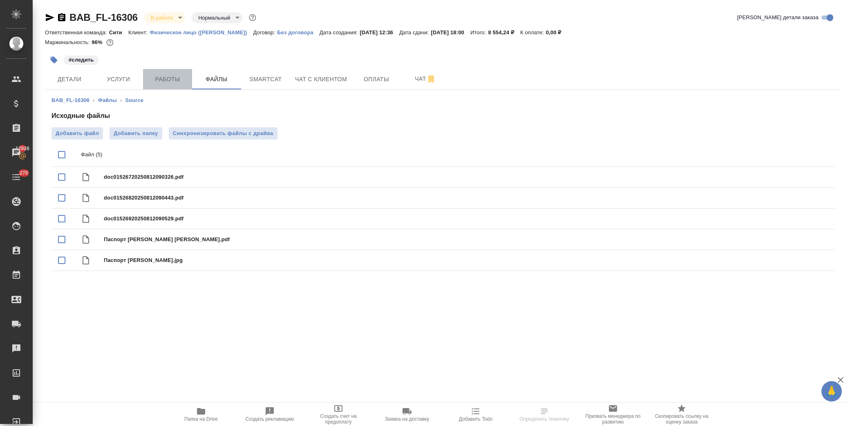
click at [149, 80] on span "Работы" at bounding box center [167, 79] width 39 height 10
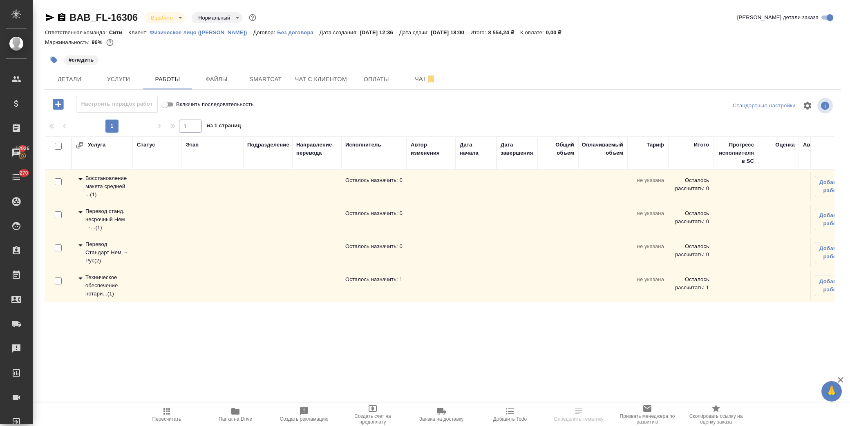
click at [79, 213] on icon at bounding box center [81, 212] width 10 height 10
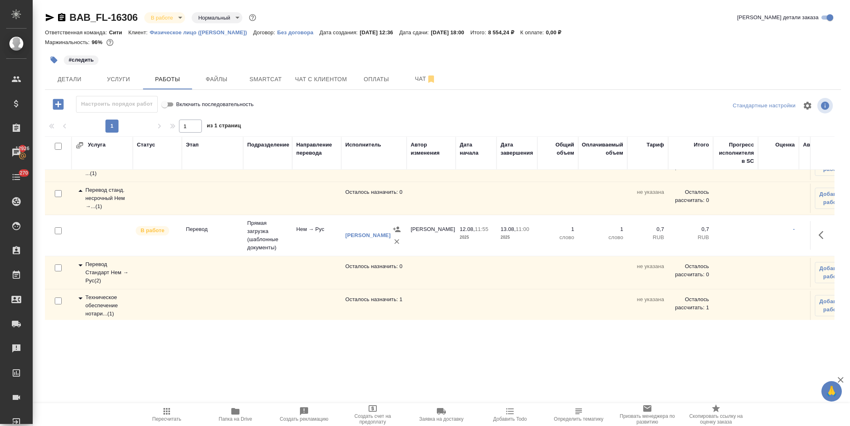
scroll to position [31, 0]
click at [80, 262] on icon at bounding box center [80, 263] width 4 height 2
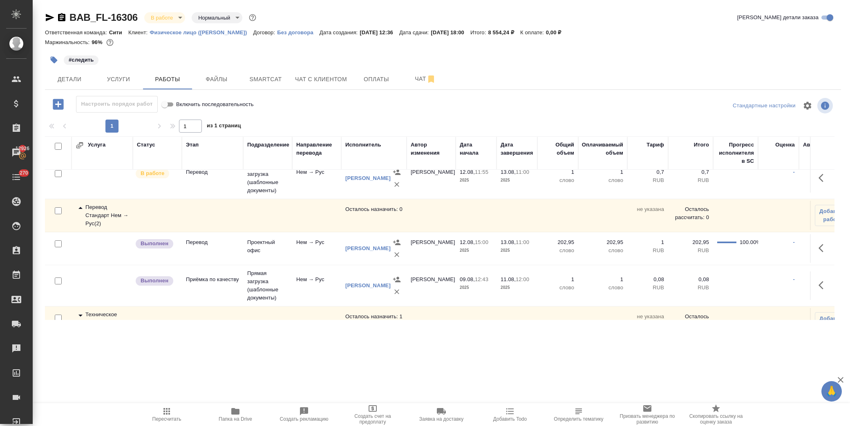
scroll to position [113, 0]
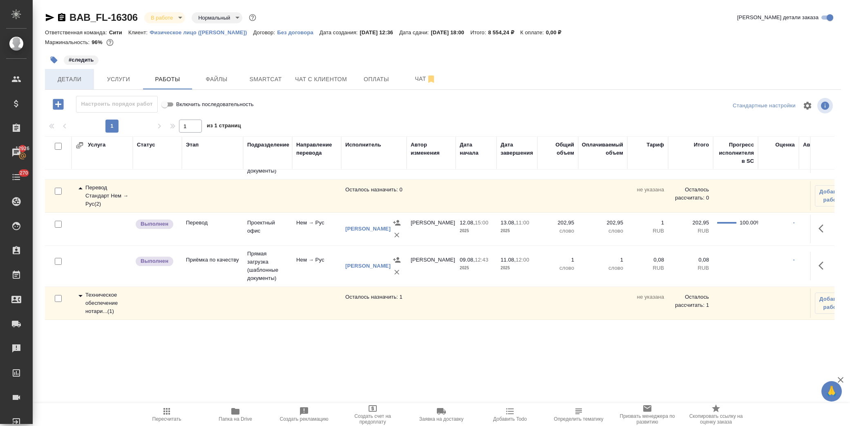
click at [75, 75] on span "Детали" at bounding box center [69, 79] width 39 height 10
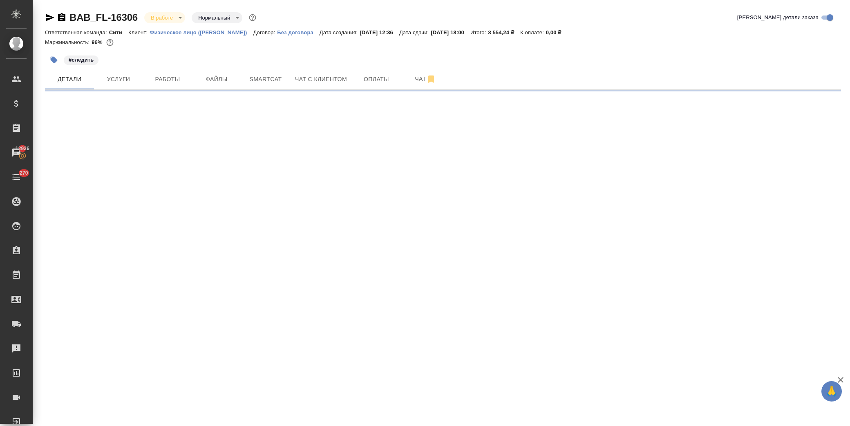
select select "RU"
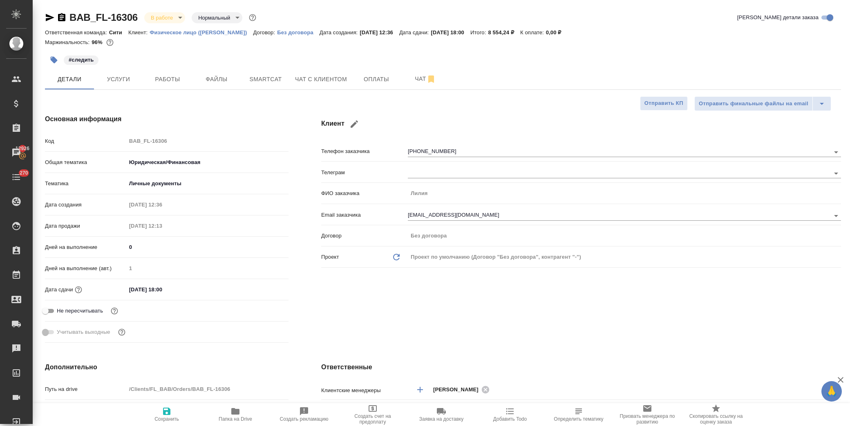
type textarea "x"
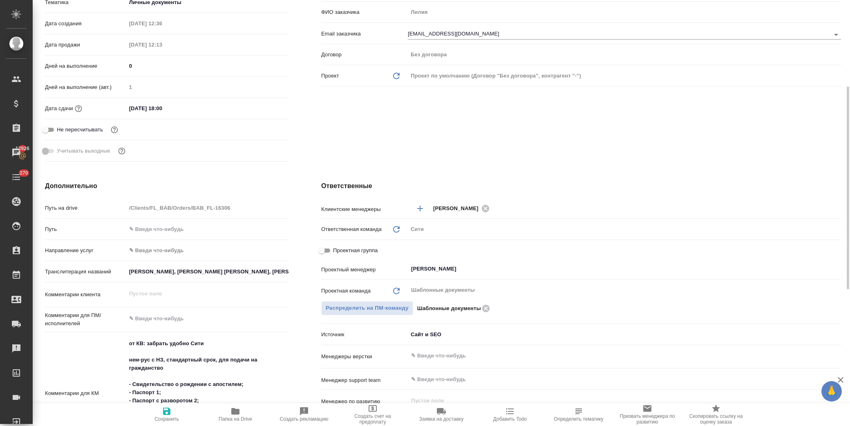
scroll to position [272, 0]
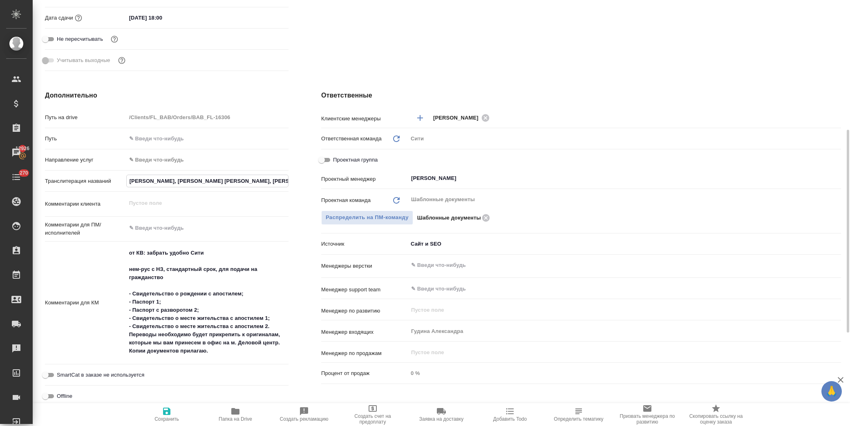
click at [217, 178] on input "[PERSON_NAME], [PERSON_NAME] [PERSON_NAME], [PERSON_NAME], [PERSON_NAME] [PERSO…" at bounding box center [207, 181] width 161 height 12
type input "[PERSON_NAME], [PERSON_NAME] [PERSON_NAME], [PERSON_NAME], [PERSON_NAME] [PERSO…"
type textarea "x"
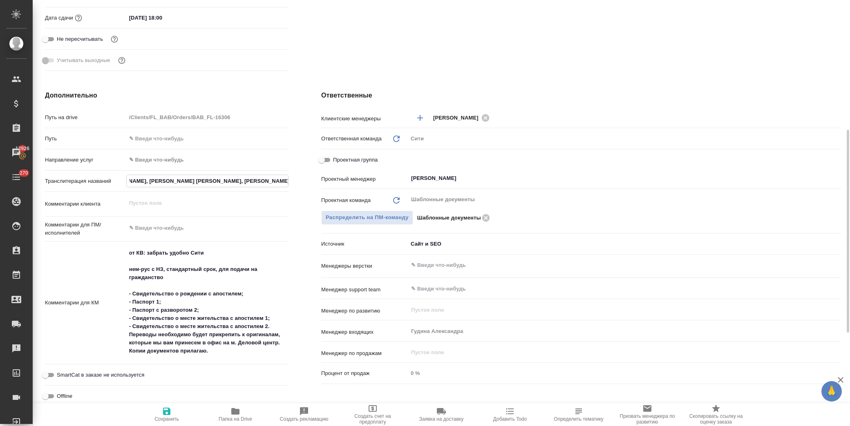
type textarea "x"
type input "[PERSON_NAME], [PERSON_NAME] [PERSON_NAME], [PERSON_NAME], [PERSON_NAME] [PERSO…"
type textarea "x"
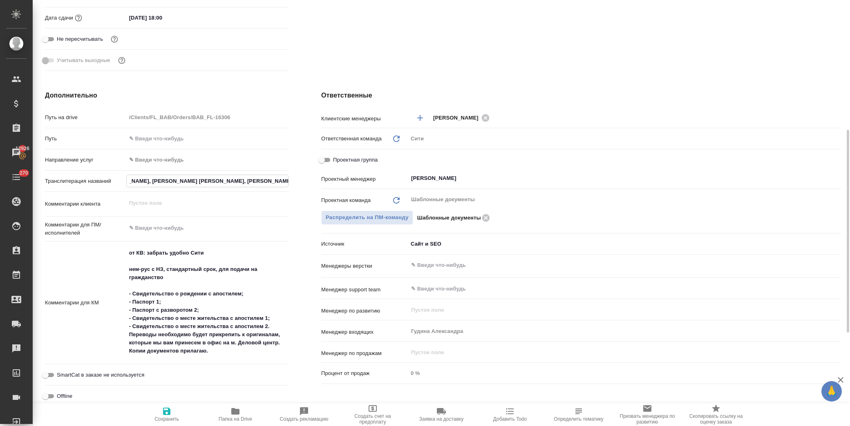
type textarea "x"
type input "Шмидт Люкас Симоне, Шмидт Альберт Фредерик, Шмидт Лилия Алмазовна, Шмидт Леонха…"
click at [160, 415] on span "Сохранить" at bounding box center [166, 415] width 59 height 16
type textarea "x"
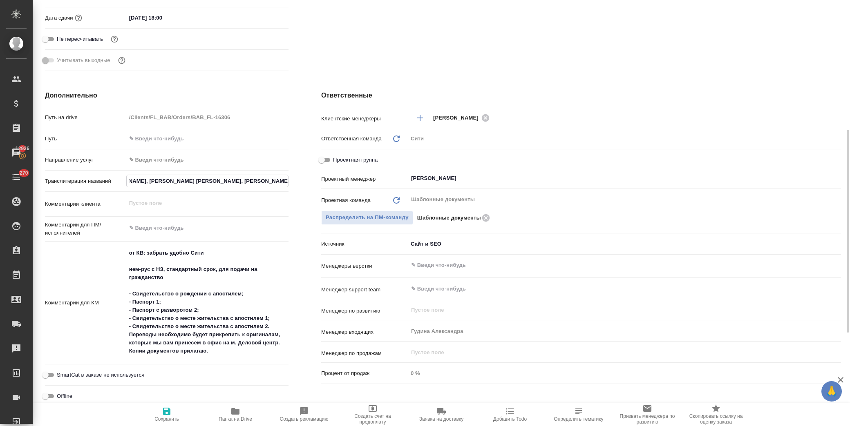
type textarea "x"
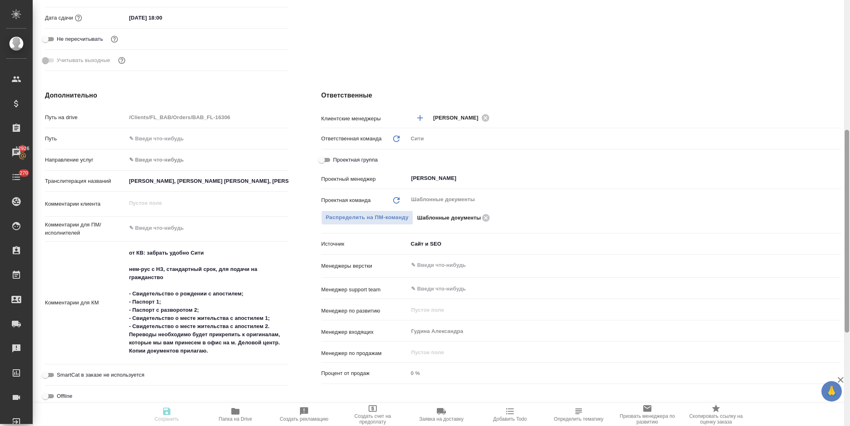
type textarea "x"
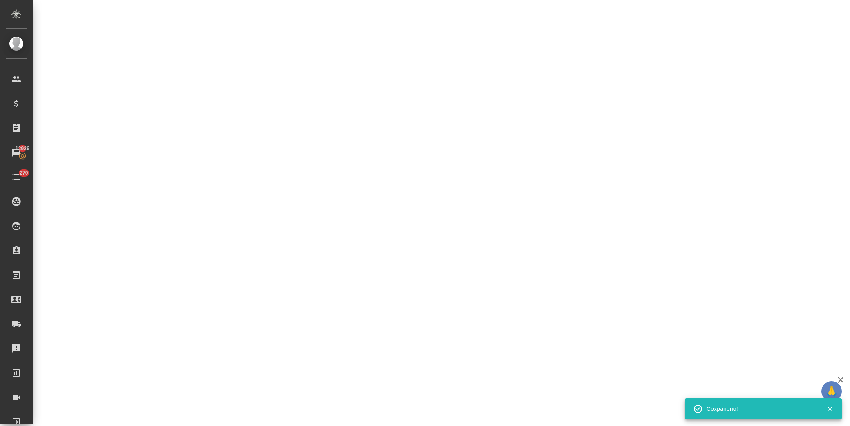
select select "RU"
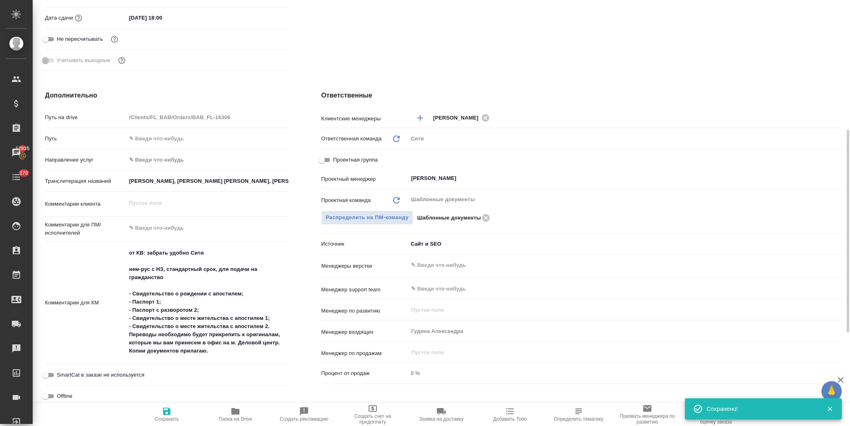
type textarea "x"
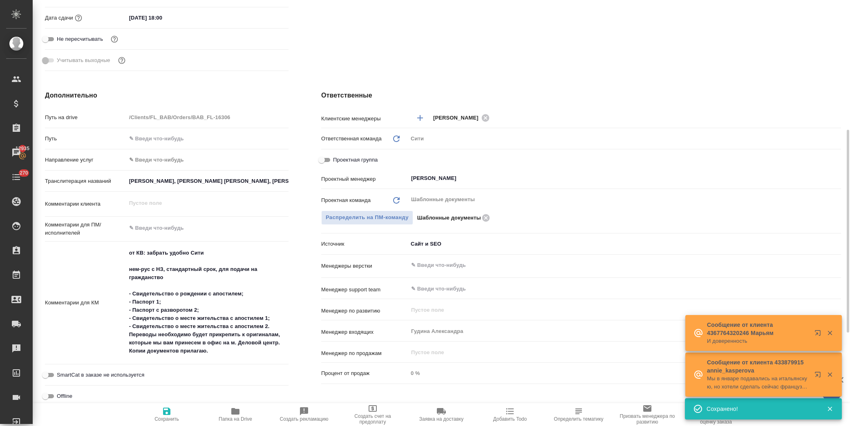
type textarea "x"
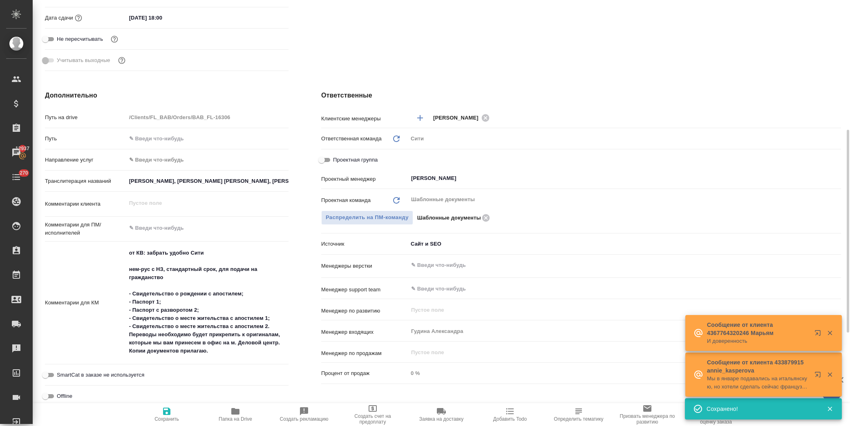
type textarea "x"
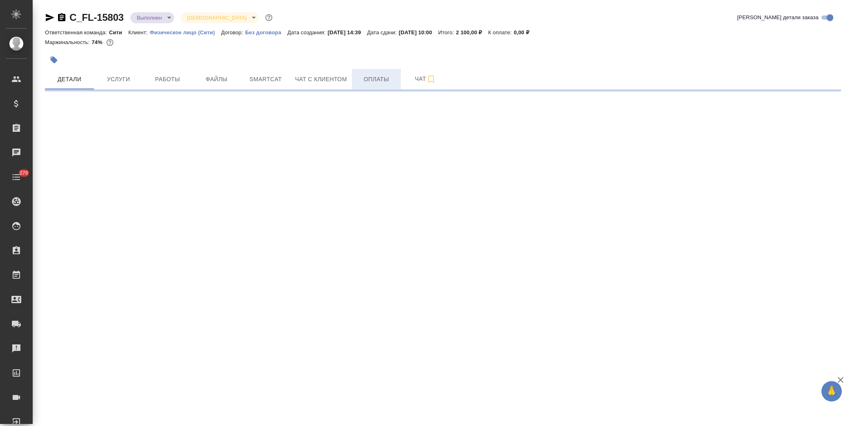
click at [385, 75] on button "Оплаты" at bounding box center [376, 79] width 49 height 20
click at [379, 78] on span "Оплаты" at bounding box center [376, 79] width 39 height 10
select select "RU"
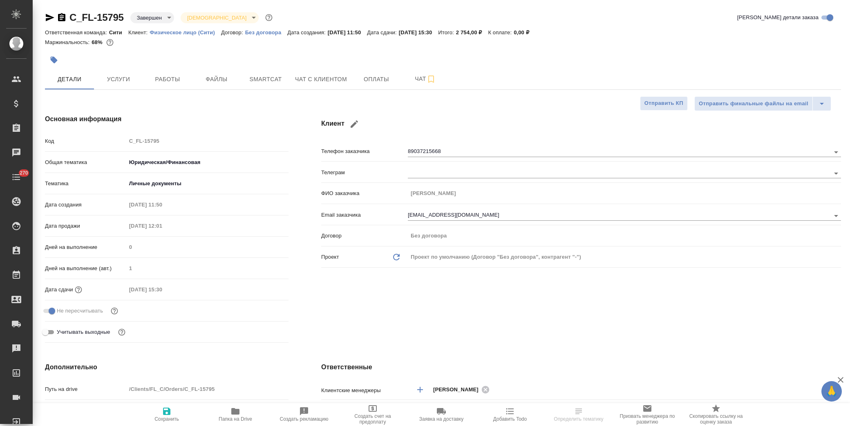
type textarea "x"
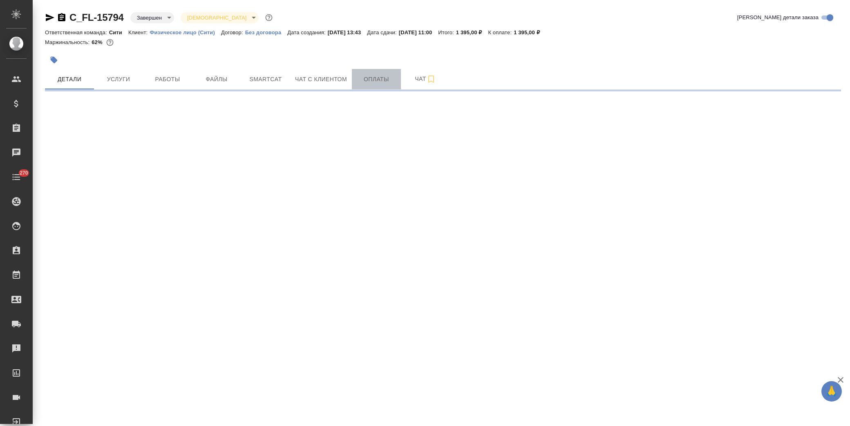
click at [381, 80] on span "Оплаты" at bounding box center [376, 79] width 39 height 10
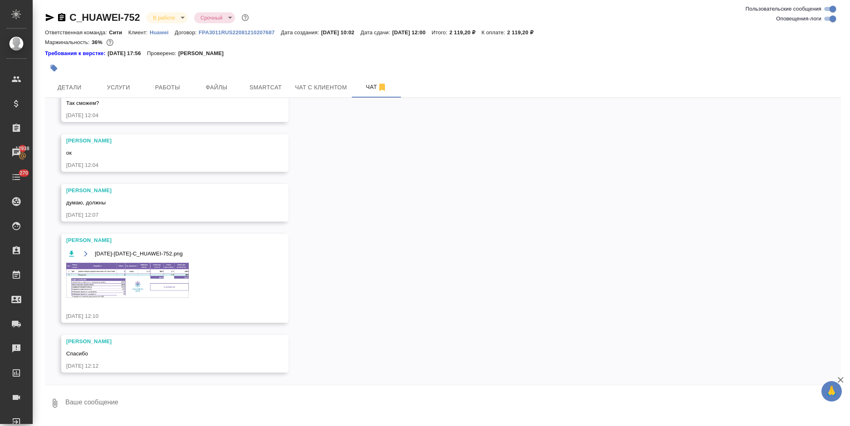
scroll to position [2861, 0]
click at [110, 401] on textarea at bounding box center [453, 404] width 776 height 28
paste textarea "там комменты переводить не нужно, если что. нужно только обновленну"
drag, startPoint x: 297, startPoint y: 404, endPoint x: 252, endPoint y: 404, distance: 44.9
click at [252, 404] on textarea "там комменты переводить не нужно, если что. нужно только обновленну" at bounding box center [446, 404] width 763 height 28
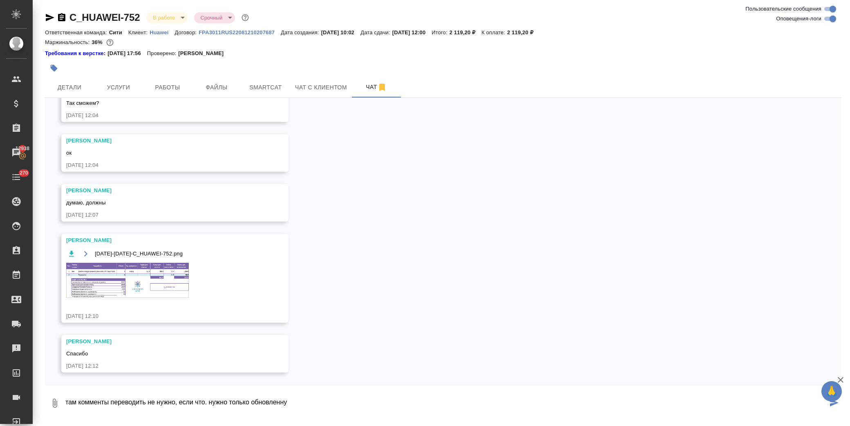
click at [292, 401] on textarea "там комменты переводить не нужно, если что. нужно только обновленну" at bounding box center [446, 404] width 763 height 28
click at [295, 399] on textarea "там комменты переводить не нужно, если что. нужно только обновленну" at bounding box center [446, 404] width 763 height 28
click at [367, 404] on textarea "там комменты переводить не нужно, если что. нужно только обновленную презу без …" at bounding box center [446, 404] width 763 height 28
paste textarea ""with updated points marked""
type textarea "там комменты переводить не нужно, если что. нужно только обновленную презу без …"
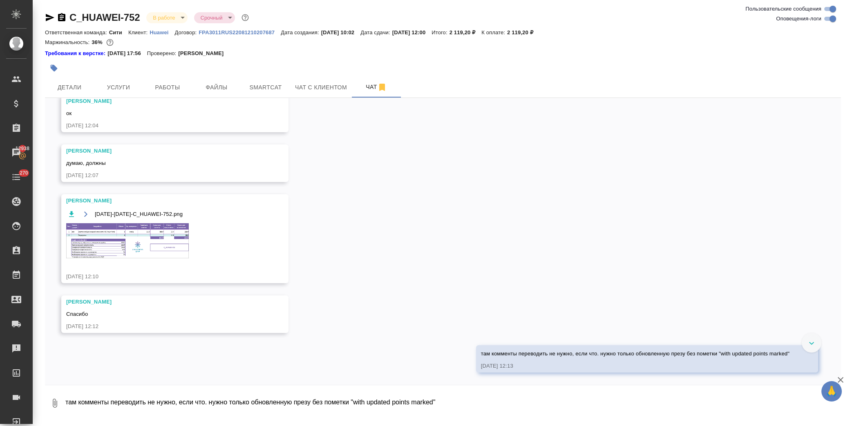
scroll to position [2901, 0]
click at [334, 395] on textarea "там комменты переводить не нужно, если что. нужно только обновленную презу без …" at bounding box center [453, 404] width 776 height 28
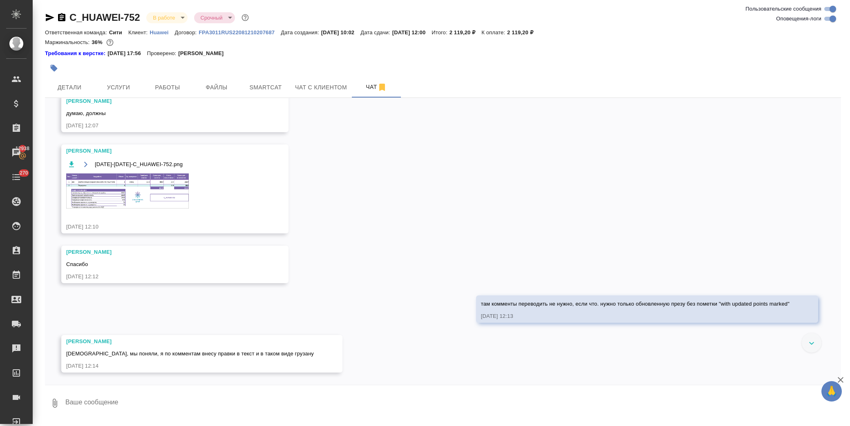
scroll to position [2951, 0]
click at [176, 401] on textarea at bounding box center [453, 404] width 776 height 28
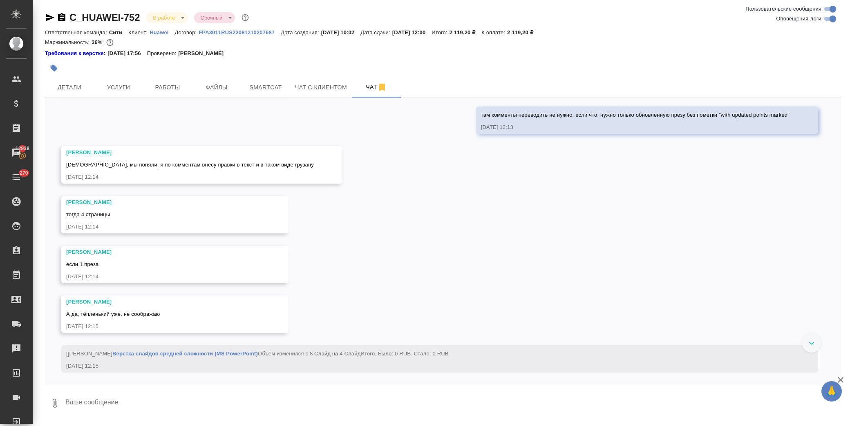
scroll to position [3148, 0]
